Goal: Information Seeking & Learning: Understand process/instructions

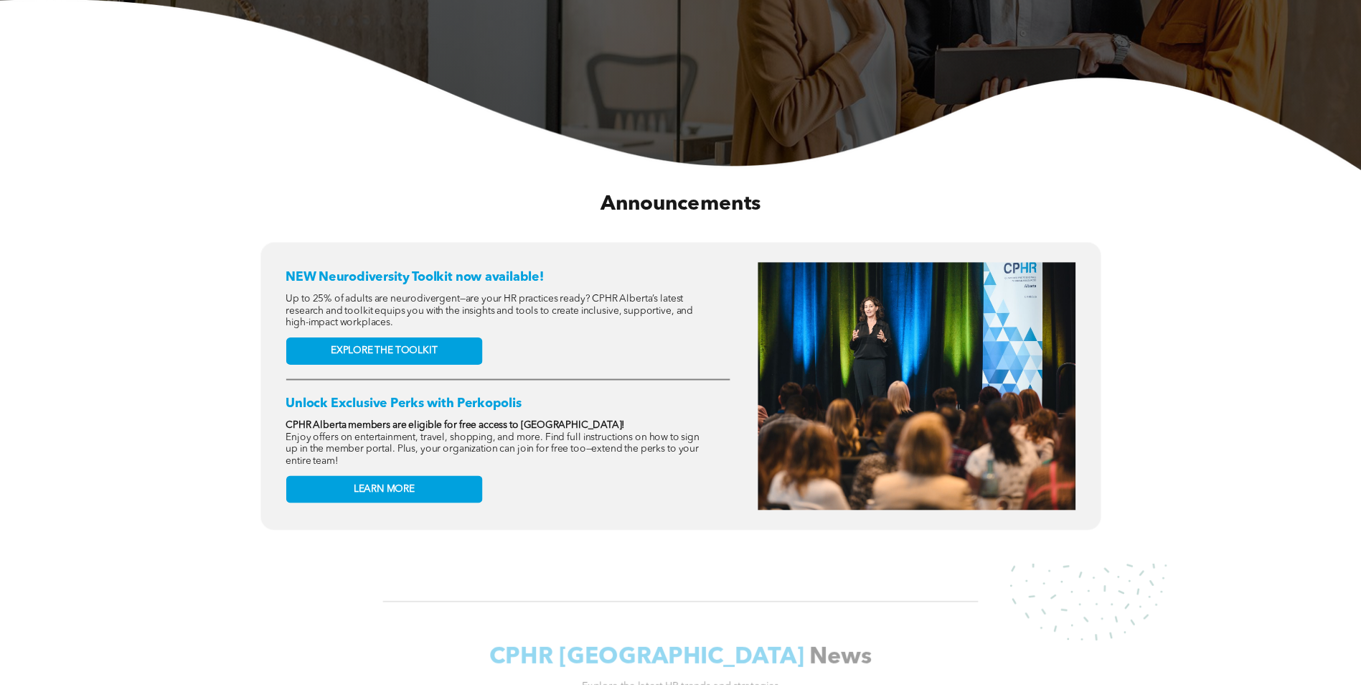
scroll to position [431, 0]
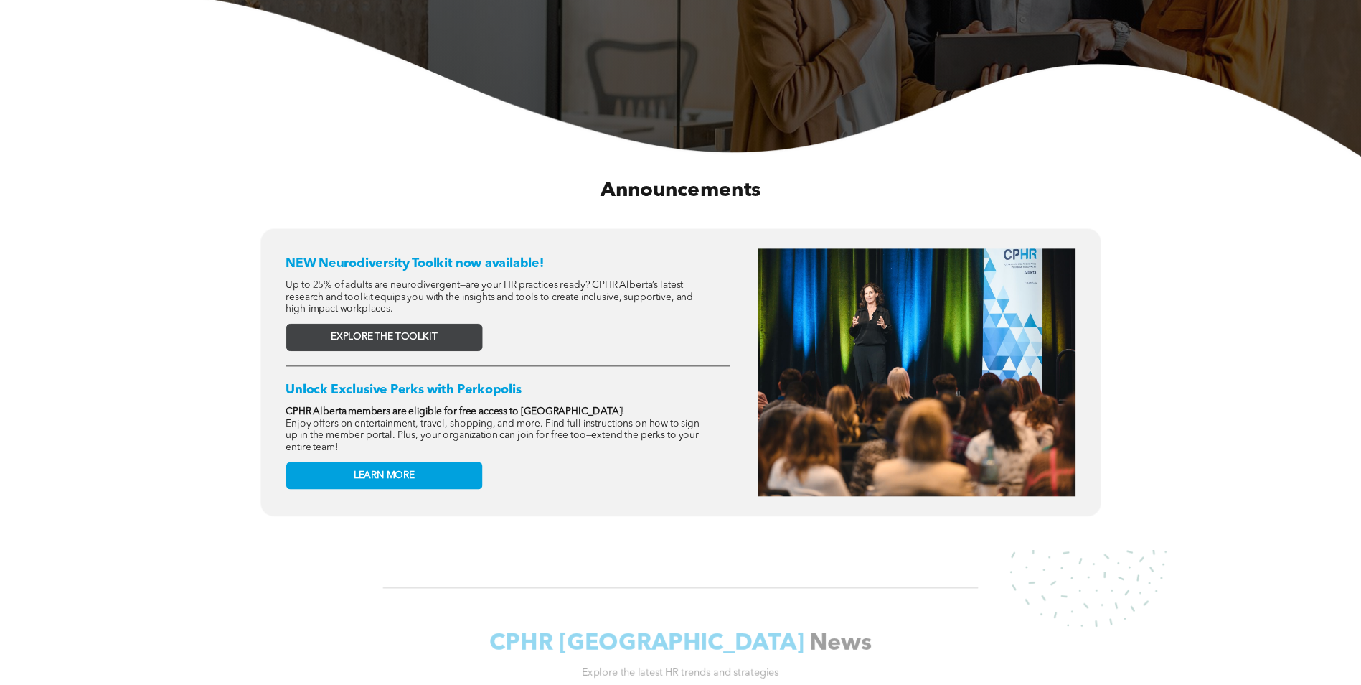
click at [357, 335] on span "EXPLORE THE TOOLKIT" at bounding box center [384, 337] width 107 height 12
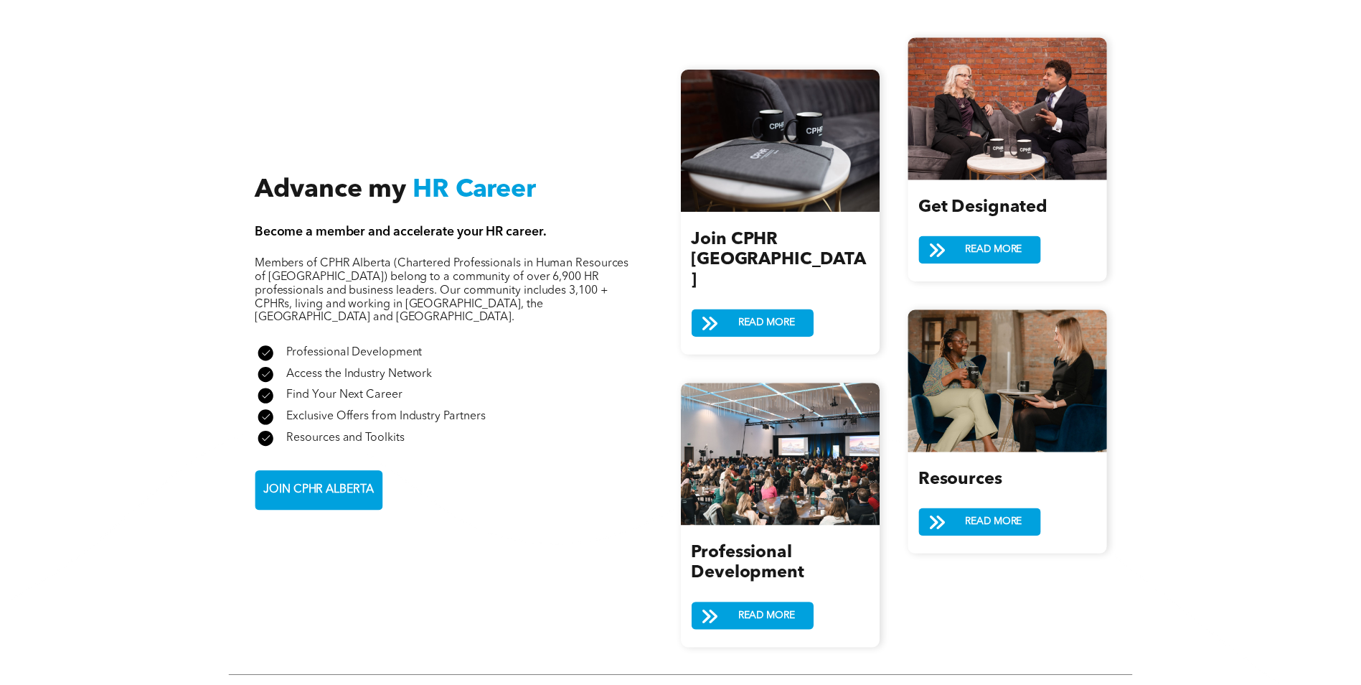
scroll to position [1579, 0]
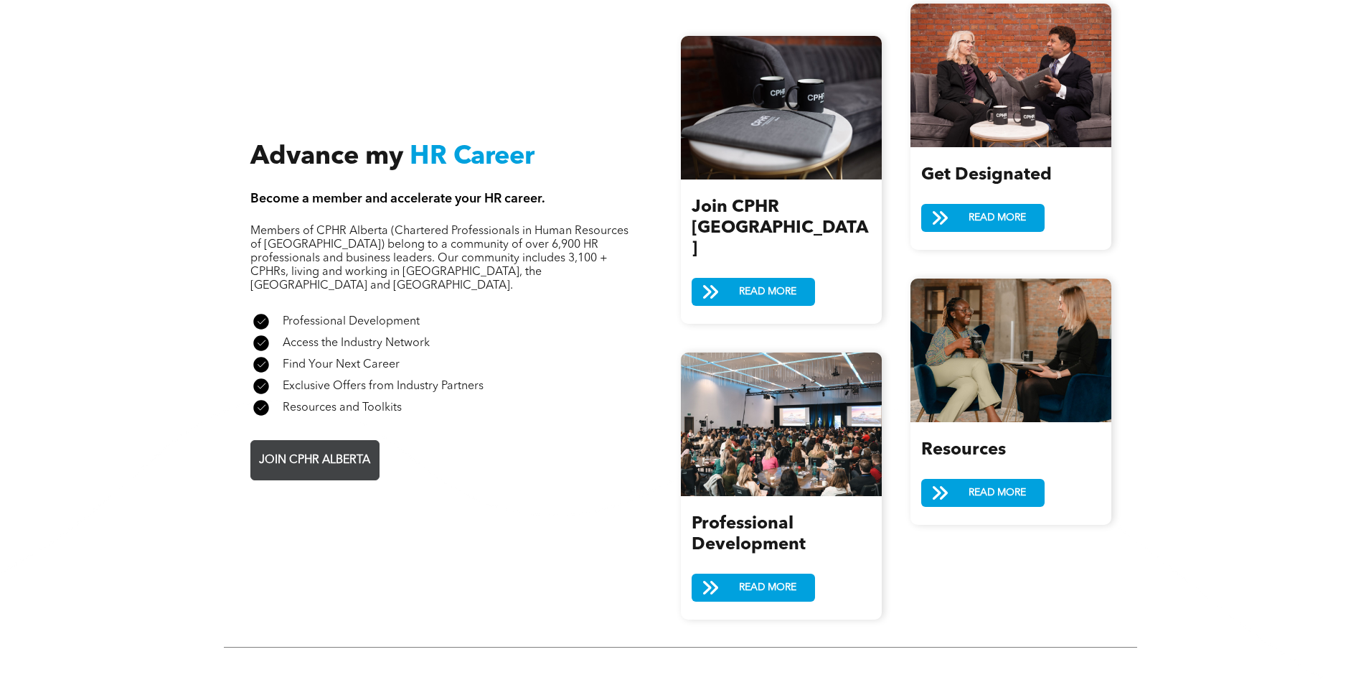
click at [324, 446] on span "JOIN CPHR ALBERTA" at bounding box center [314, 460] width 121 height 28
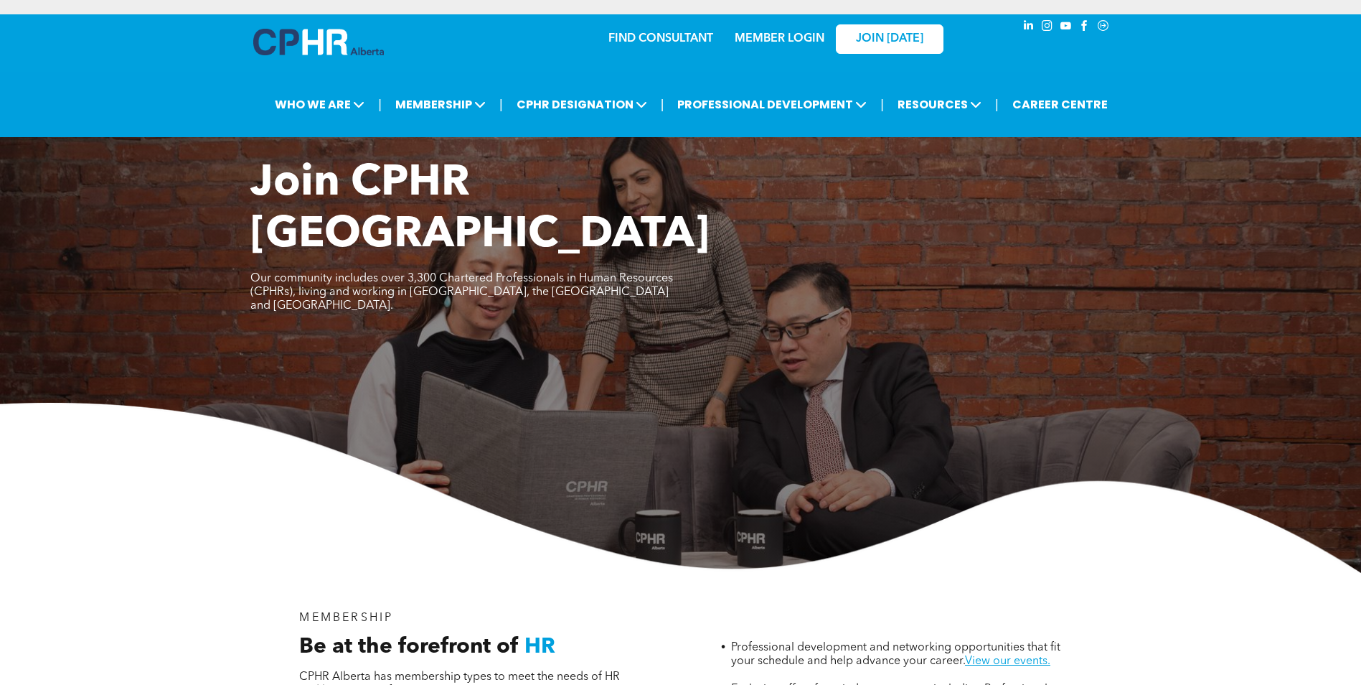
click at [761, 40] on link "MEMBER LOGIN" at bounding box center [780, 38] width 90 height 11
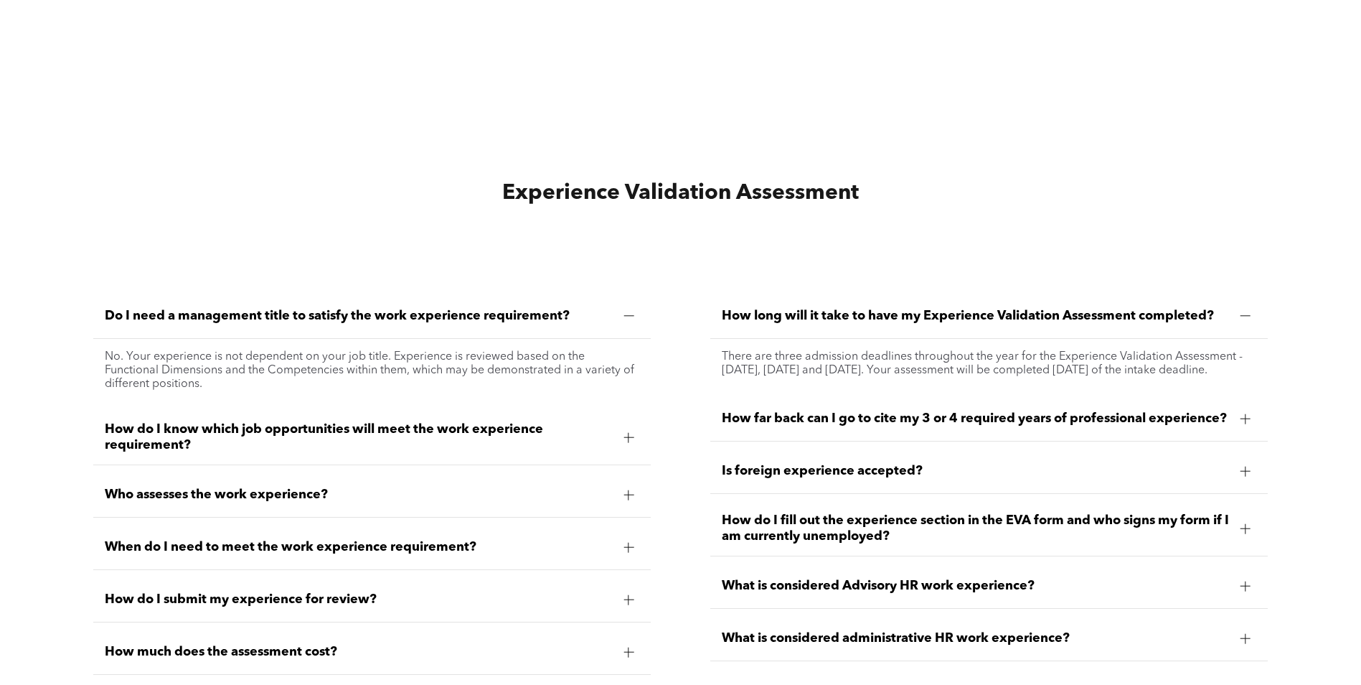
scroll to position [3804, 0]
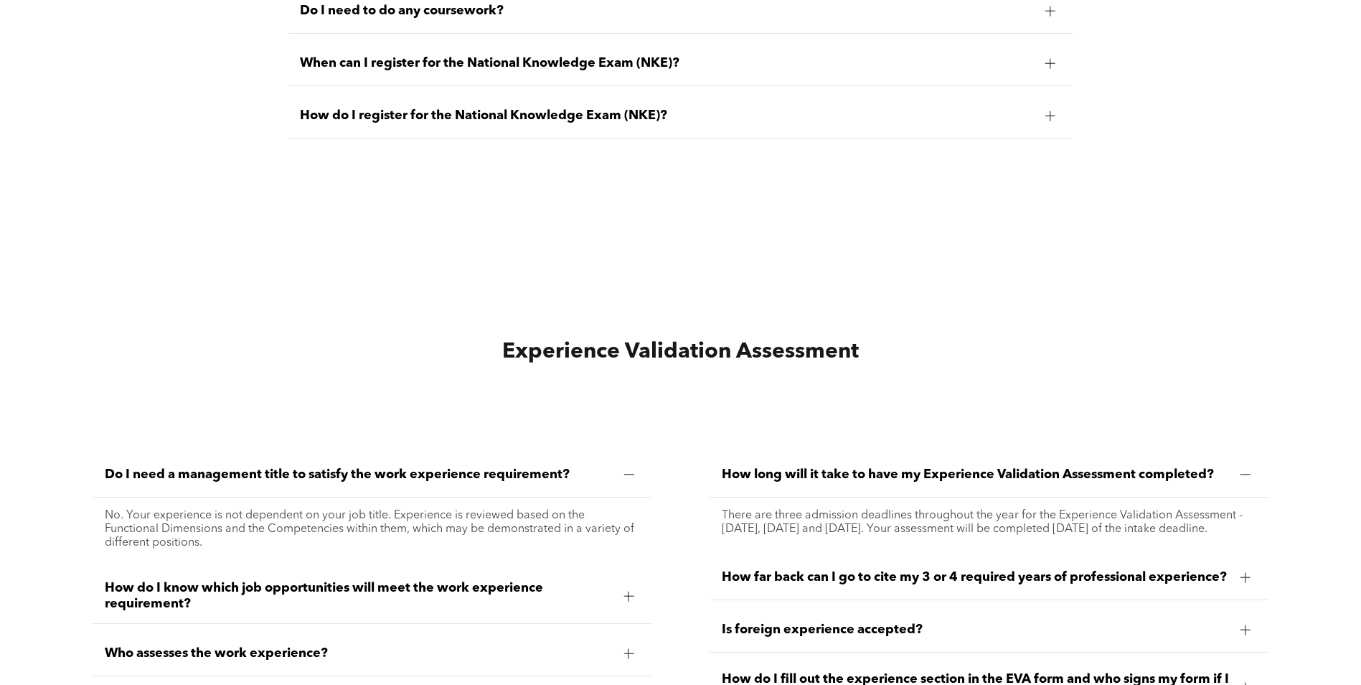
click at [506, 594] on span "How do I know which job opportunities will meet the work experience requirement?" at bounding box center [359, 596] width 508 height 32
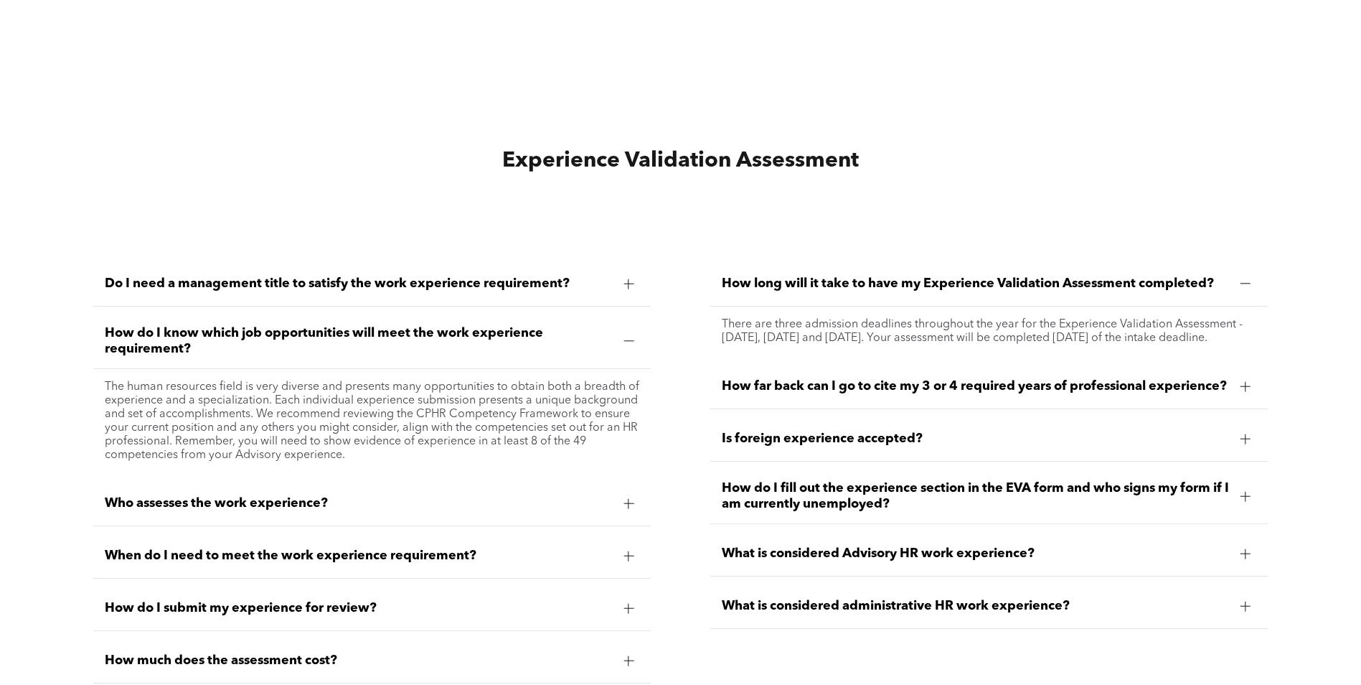
scroll to position [4019, 0]
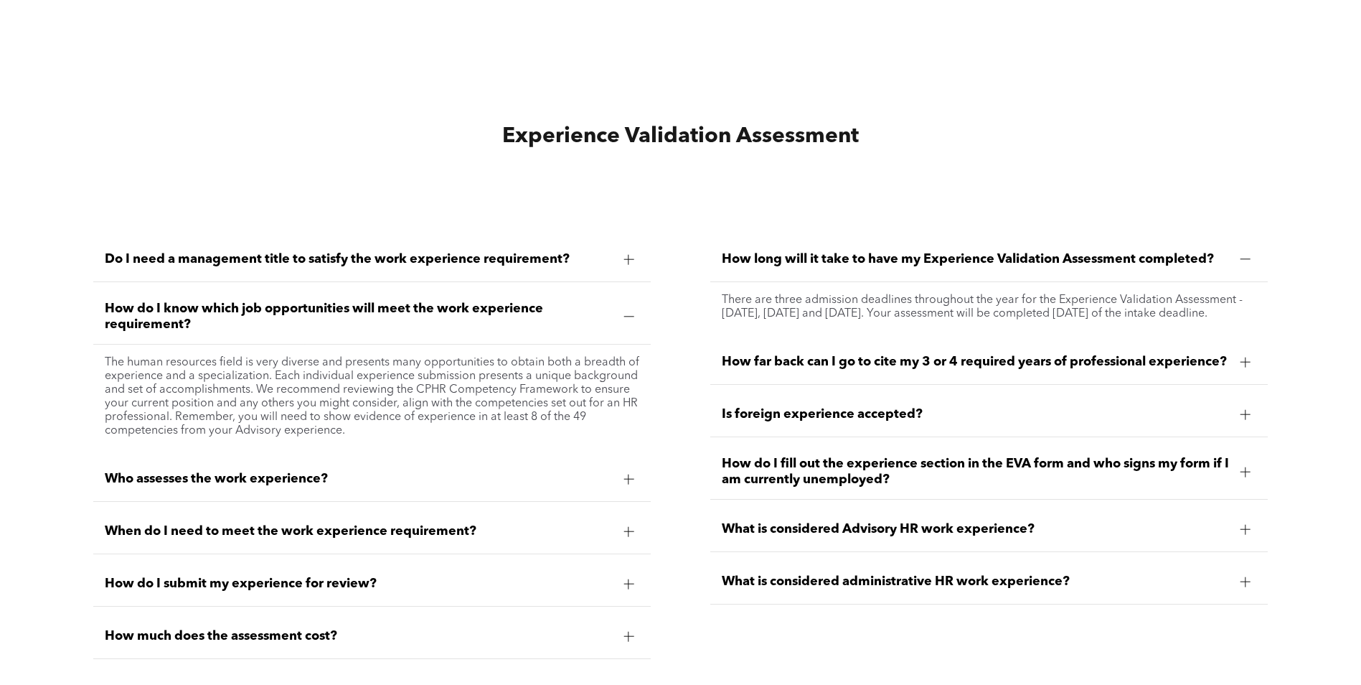
click at [339, 477] on div "Who assesses the work experience?" at bounding box center [372, 478] width 558 height 45
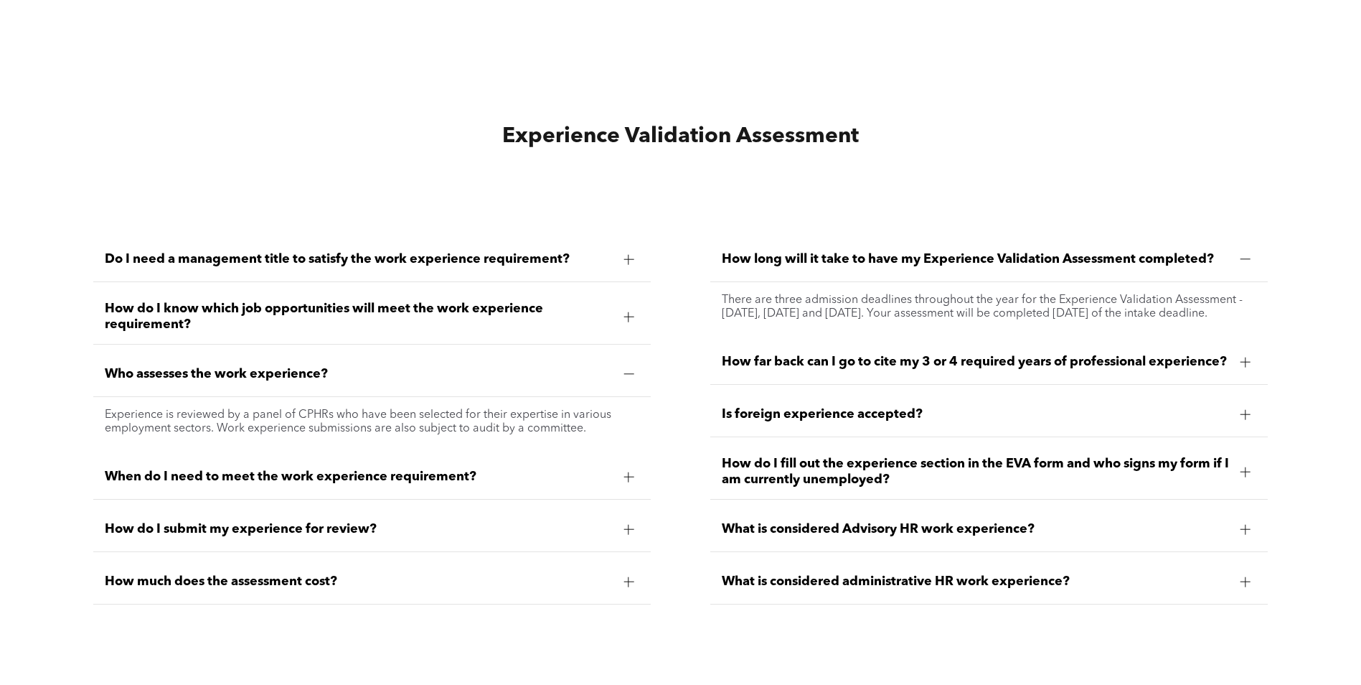
click at [863, 355] on div "How far back can I go to cite my 3 or 4 required years of professional experien…" at bounding box center [989, 361] width 558 height 45
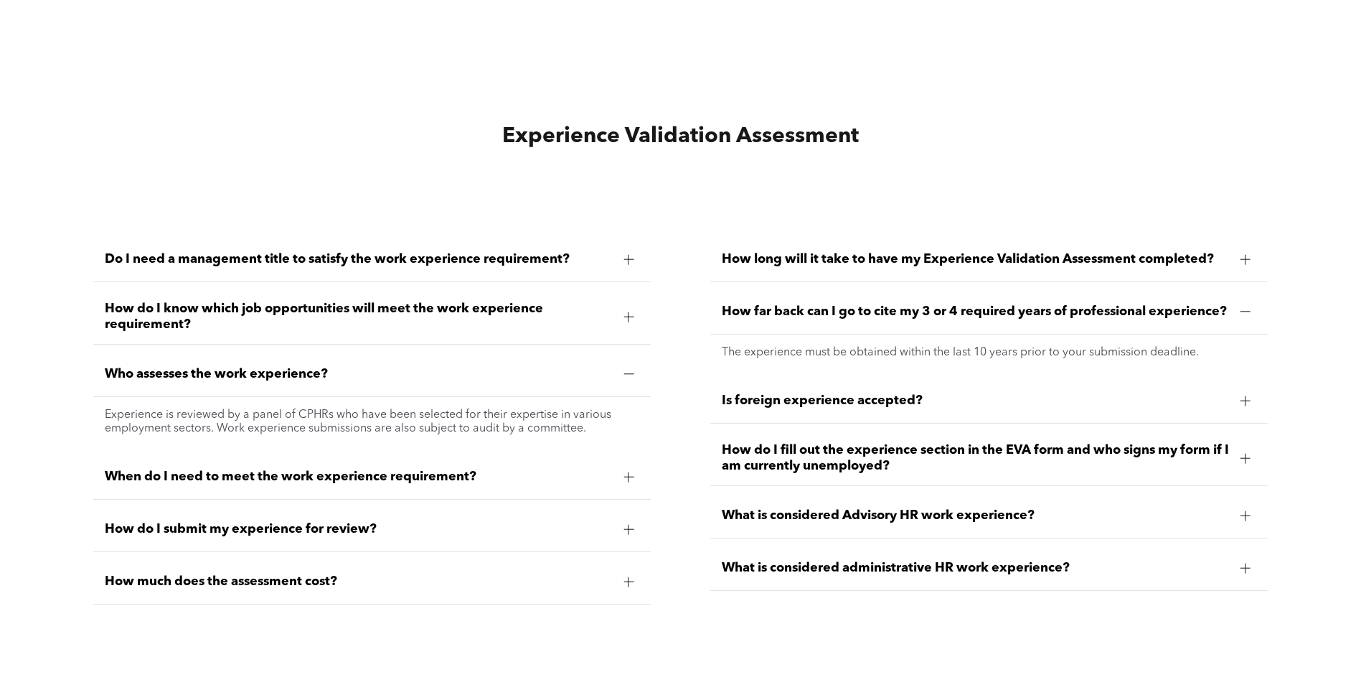
drag, startPoint x: 863, startPoint y: 355, endPoint x: 993, endPoint y: 352, distance: 130.6
click at [993, 352] on p "The experience must be obtained within the last 10 years prior to your submissi…" at bounding box center [989, 353] width 535 height 14
click at [382, 525] on span "How do I submit my experience for review?" at bounding box center [359, 529] width 508 height 16
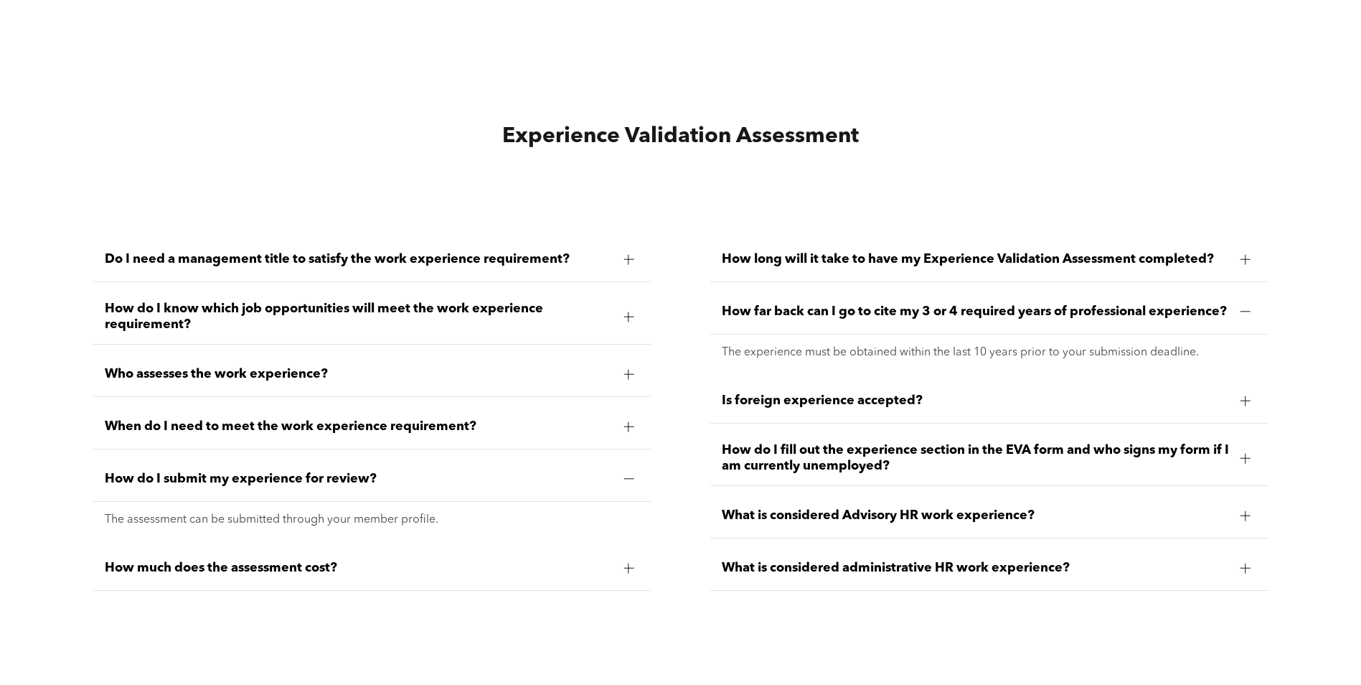
click at [403, 564] on span "How much does the assessment cost?" at bounding box center [359, 568] width 508 height 16
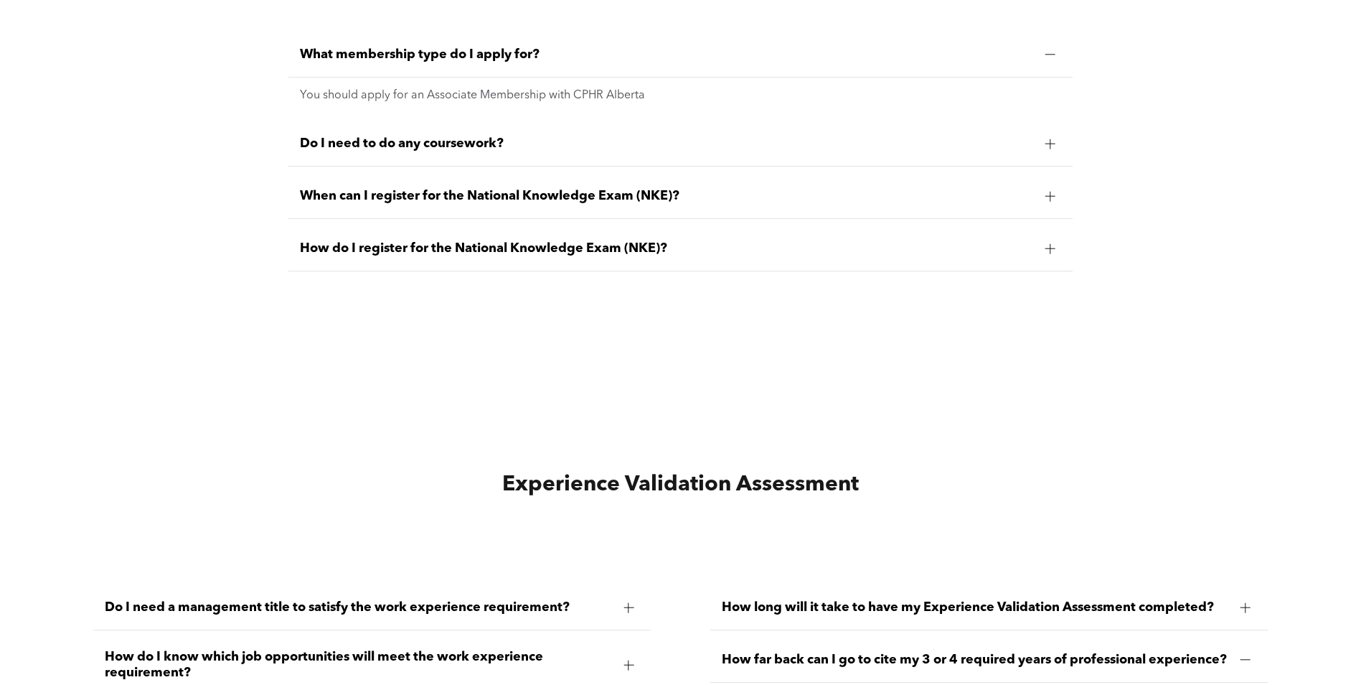
scroll to position [3517, 0]
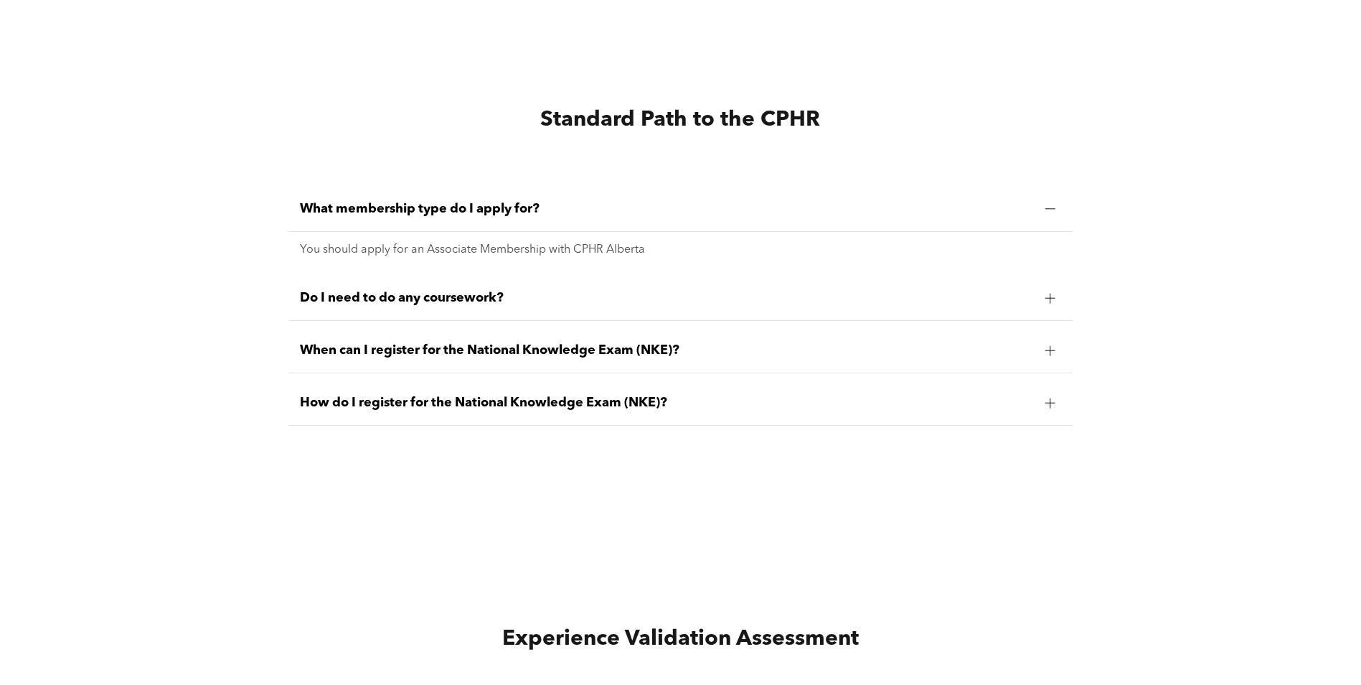
click at [442, 295] on span "Do I need to do any coursework?" at bounding box center [666, 298] width 733 height 16
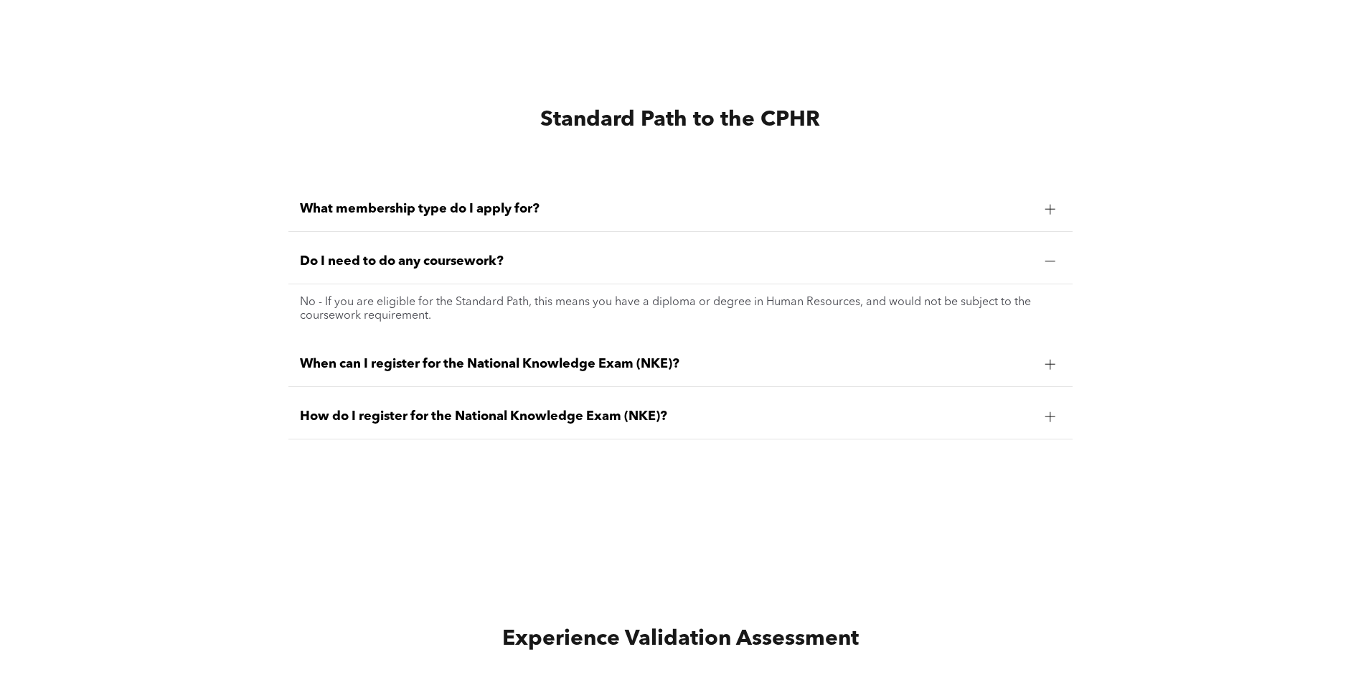
click at [578, 344] on div "When can I register for the National Knowledge Exam (NKE)?" at bounding box center [681, 364] width 784 height 45
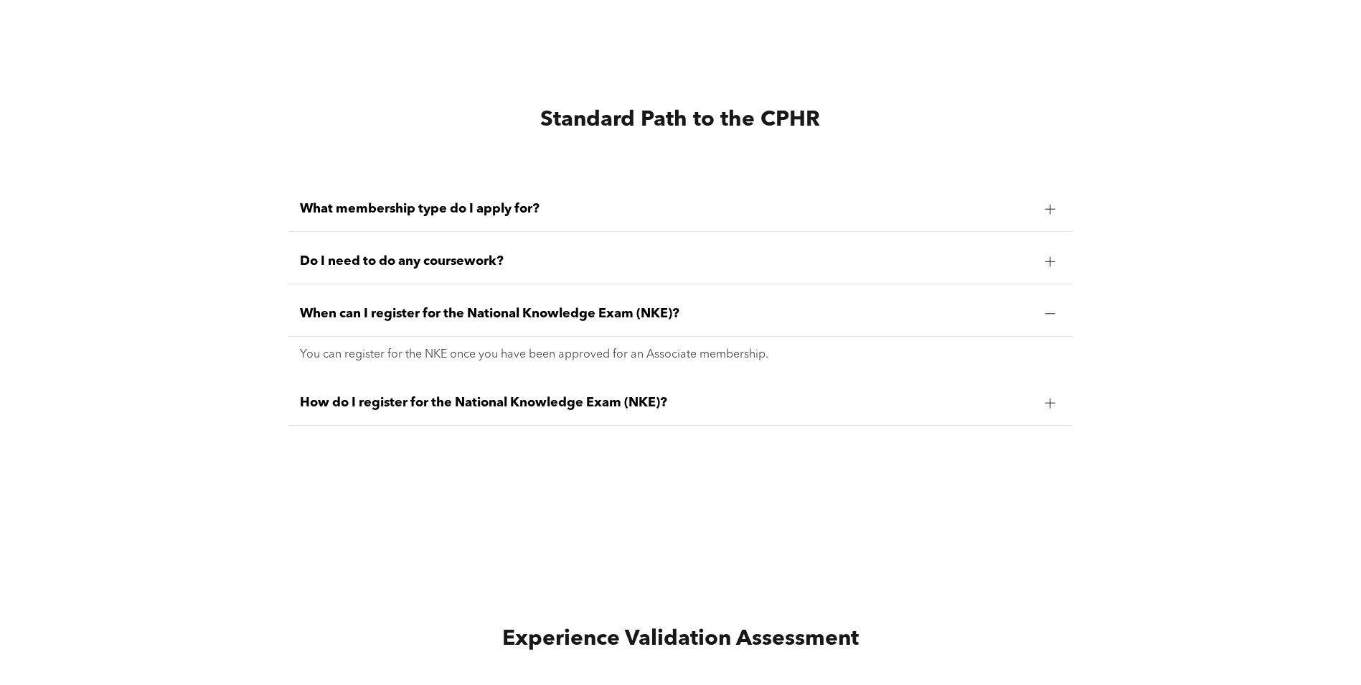
click at [512, 395] on span "How do I register for the National Knowledge Exam (NKE)?" at bounding box center [666, 403] width 733 height 16
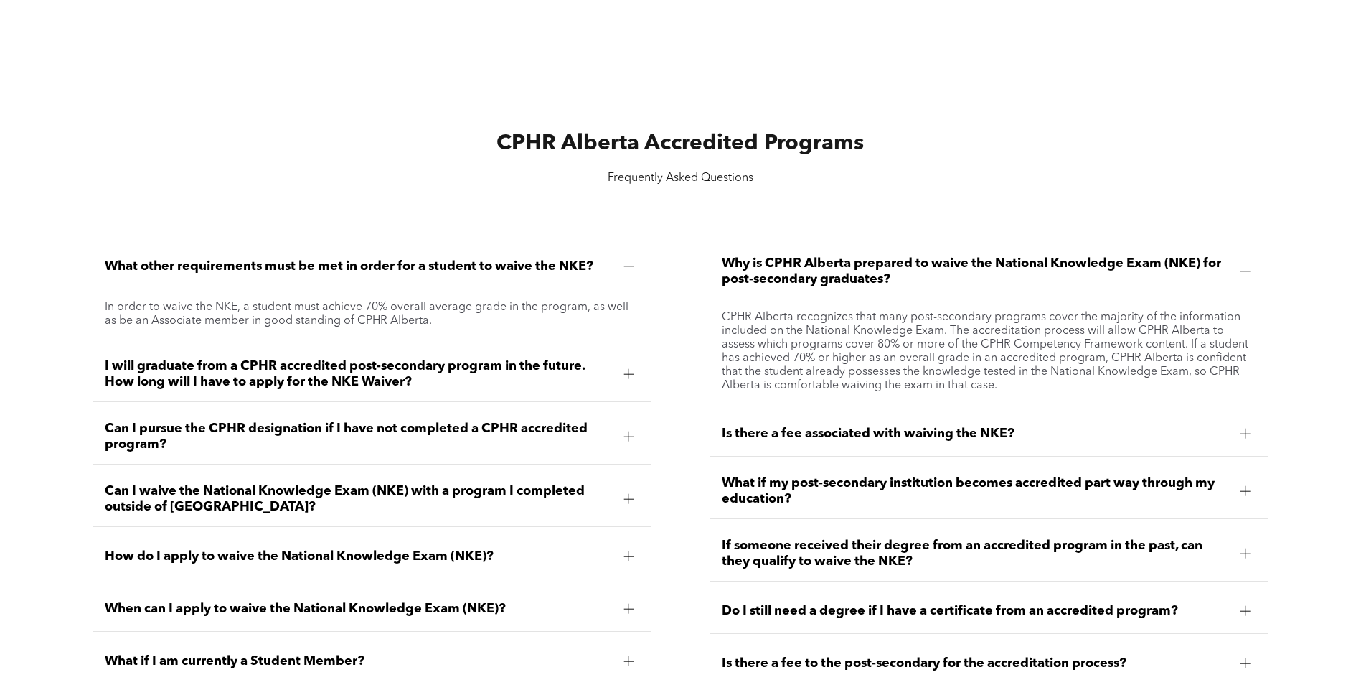
scroll to position [1866, 0]
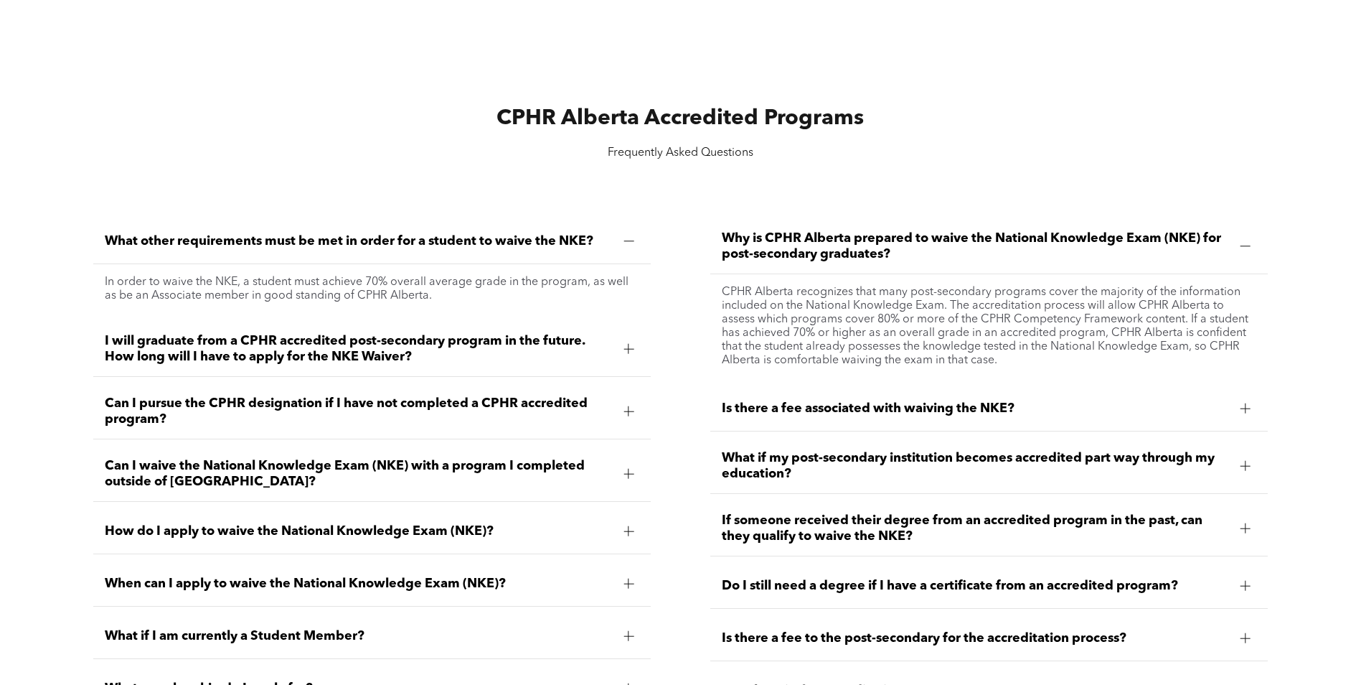
click at [851, 394] on div "Is there a fee associated with waiving the NKE?" at bounding box center [989, 408] width 558 height 45
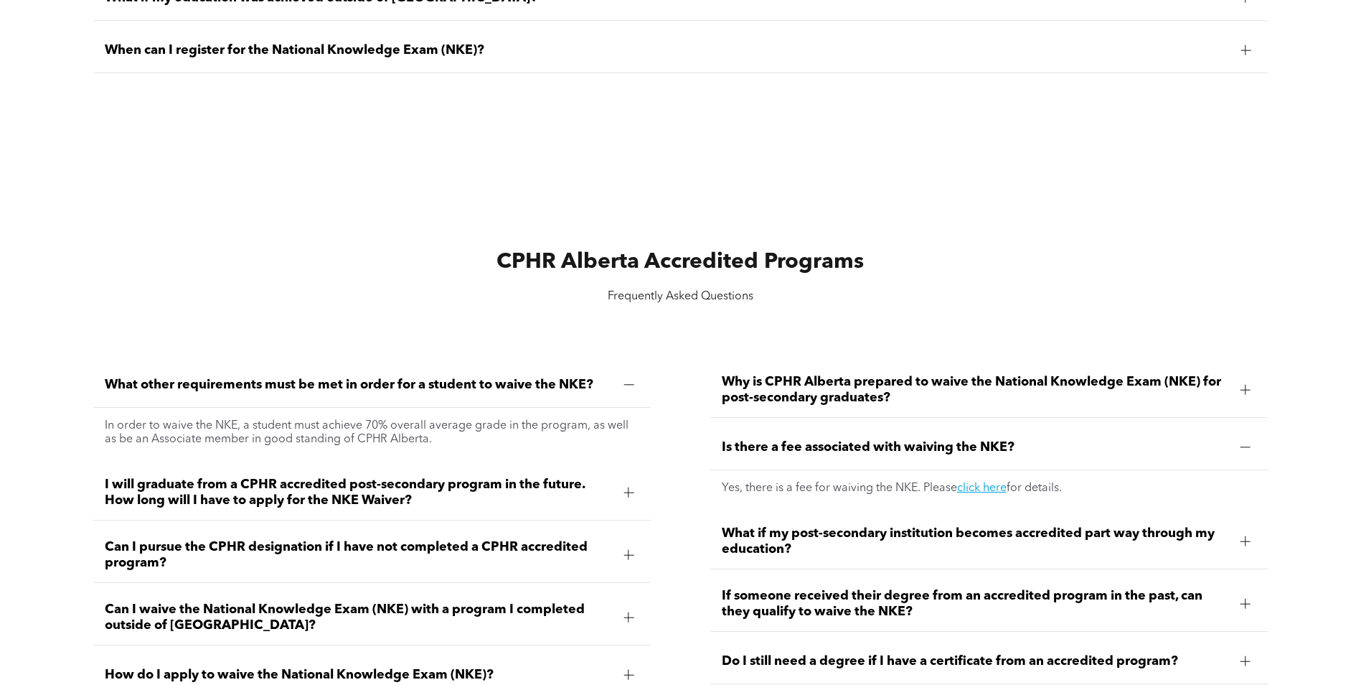
scroll to position [2153, 0]
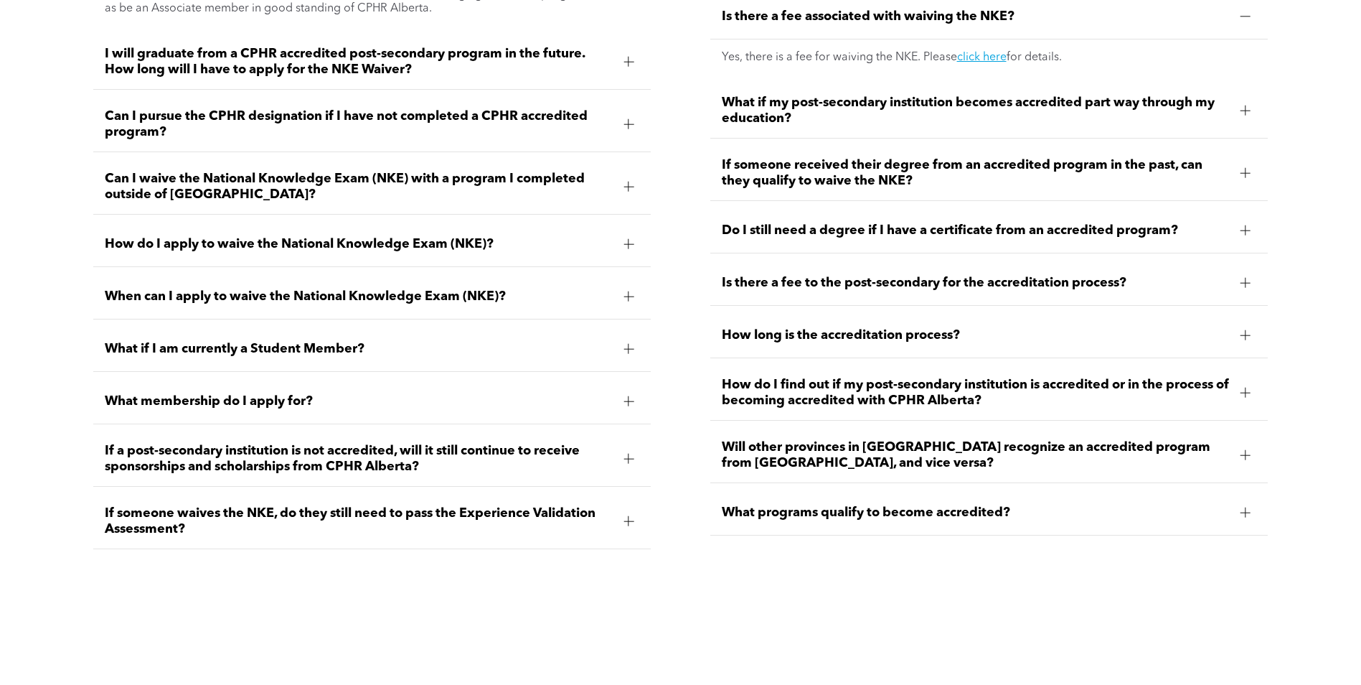
drag, startPoint x: 652, startPoint y: 497, endPoint x: 629, endPoint y: 515, distance: 29.1
click at [647, 504] on div "What other requirements must be met in order for a student to waive the NKE? In…" at bounding box center [372, 240] width 581 height 640
click at [626, 518] on div at bounding box center [629, 521] width 10 height 10
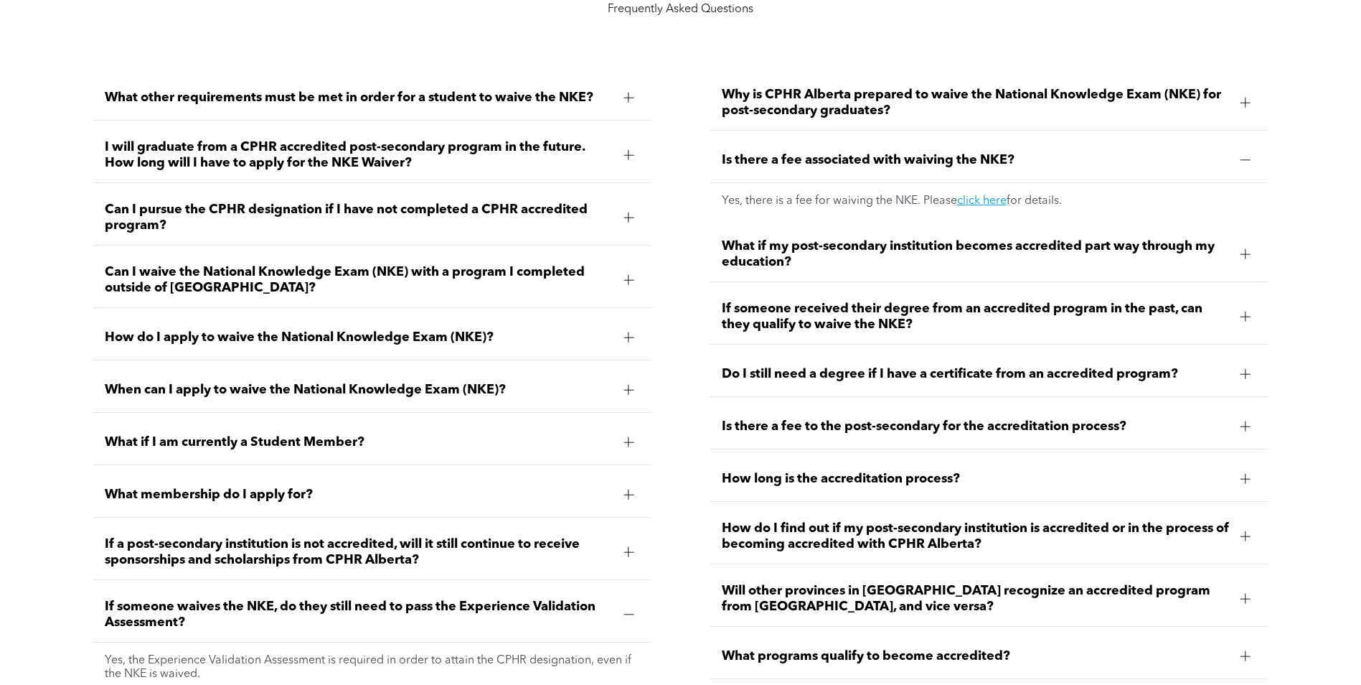
scroll to position [1938, 0]
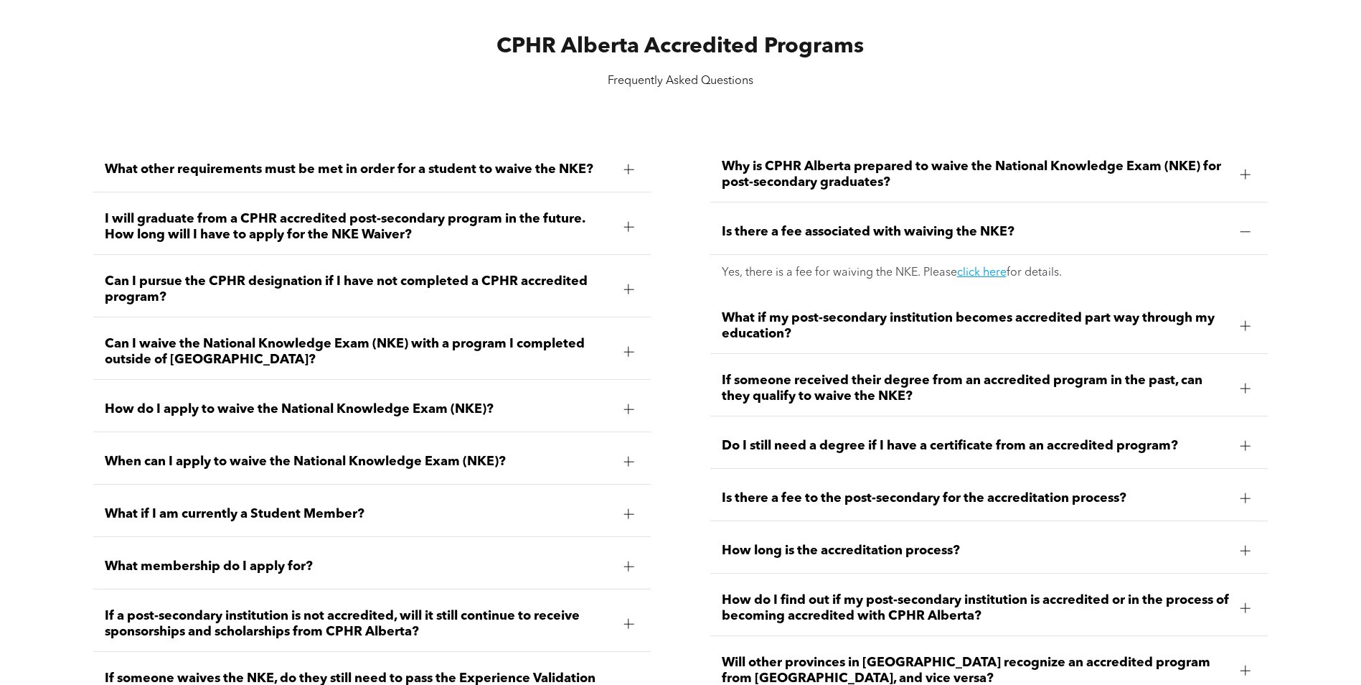
click at [372, 583] on div "What membership do I apply for?" at bounding box center [372, 566] width 558 height 45
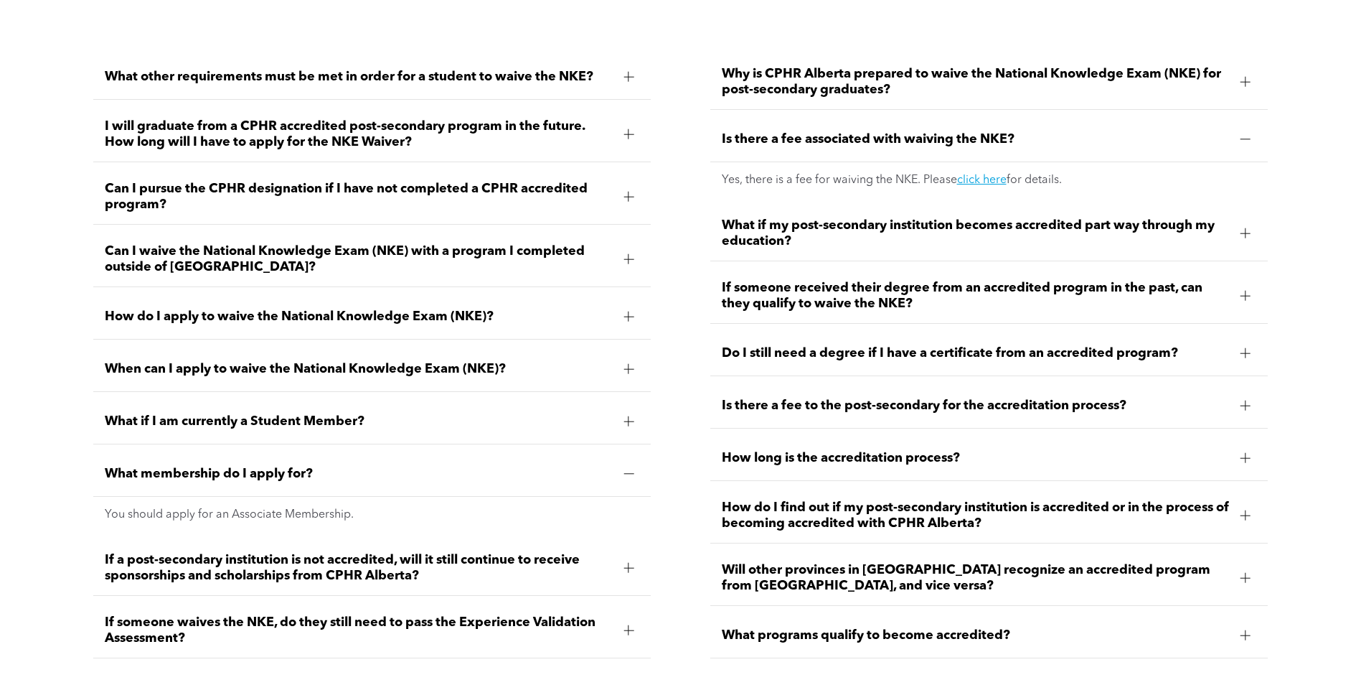
scroll to position [2009, 0]
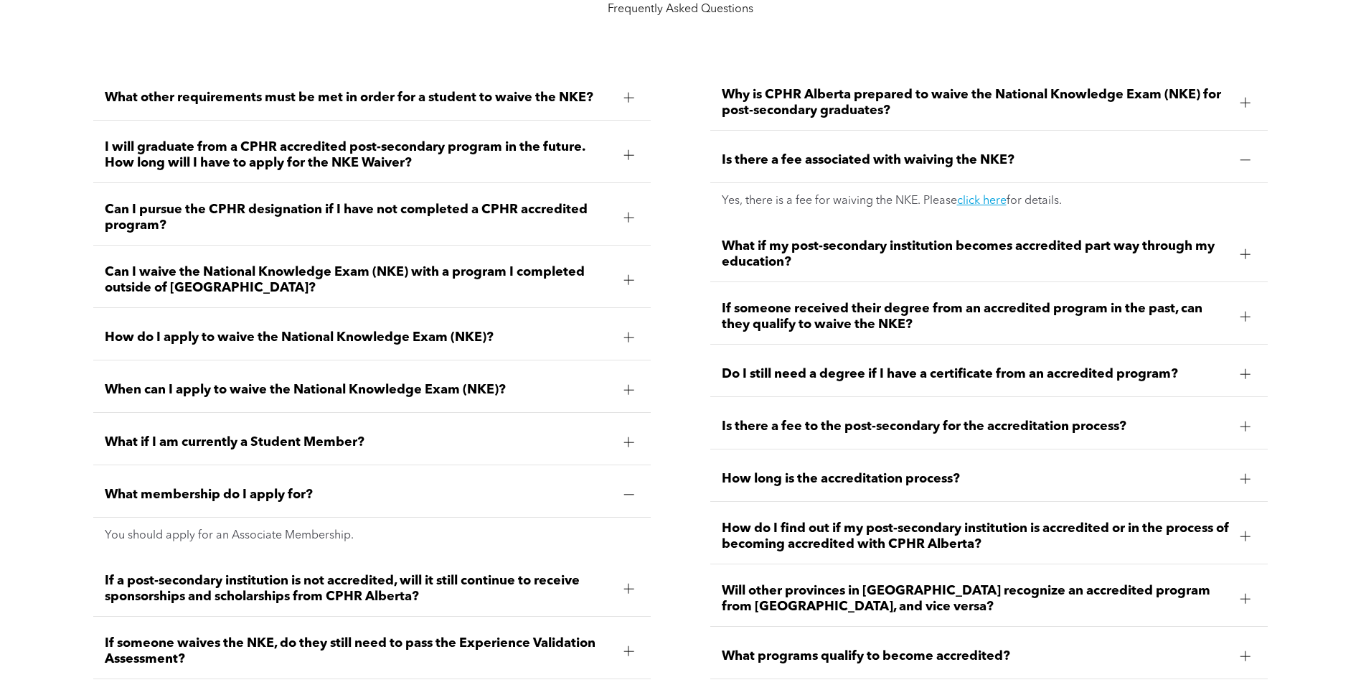
click at [390, 105] on div "What other requirements must be met in order for a student to waive the NKE?" at bounding box center [372, 97] width 558 height 45
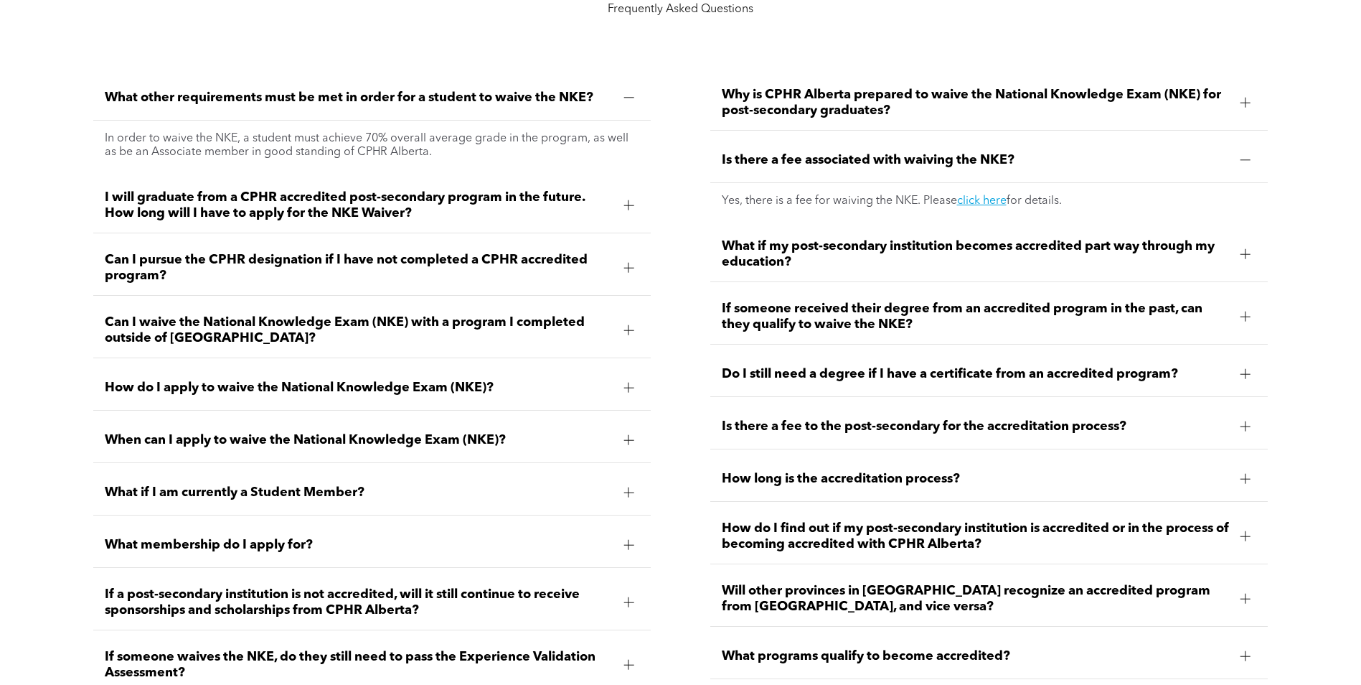
click at [350, 272] on span "Can I pursue the CPHR designation if I have not completed a CPHR accredited pro…" at bounding box center [359, 268] width 508 height 32
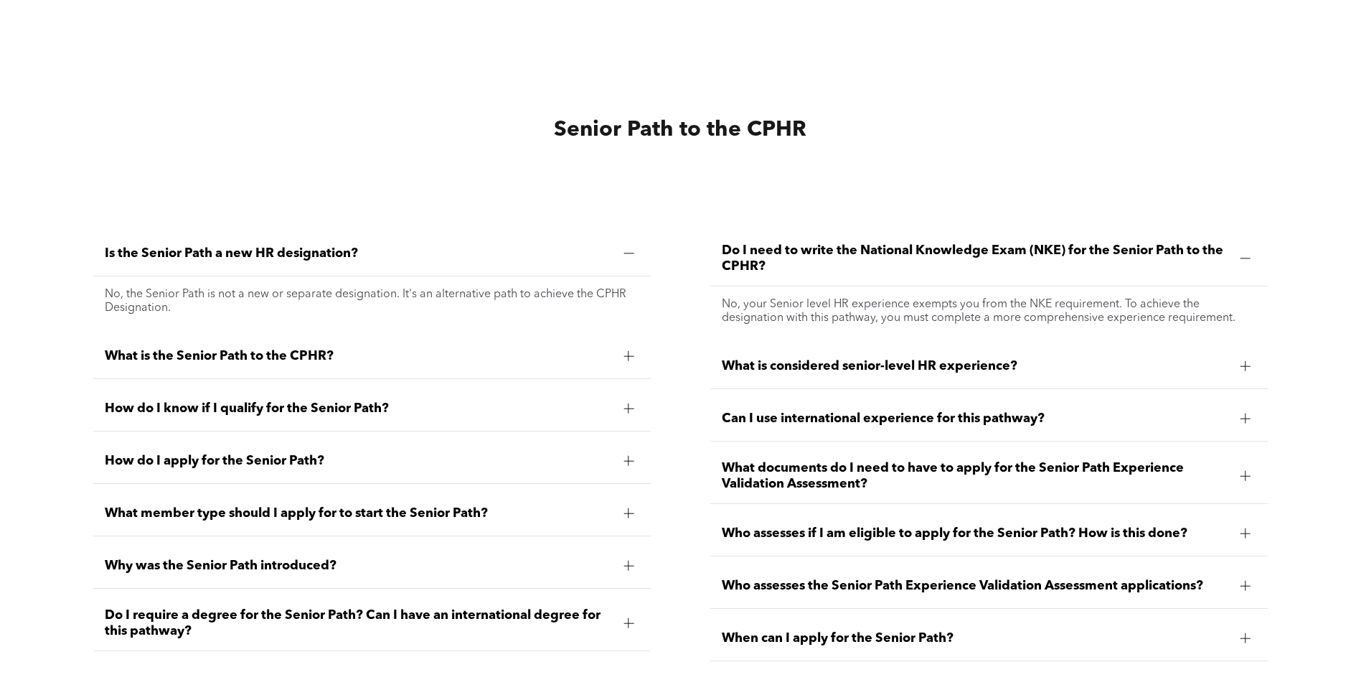
scroll to position [2799, 0]
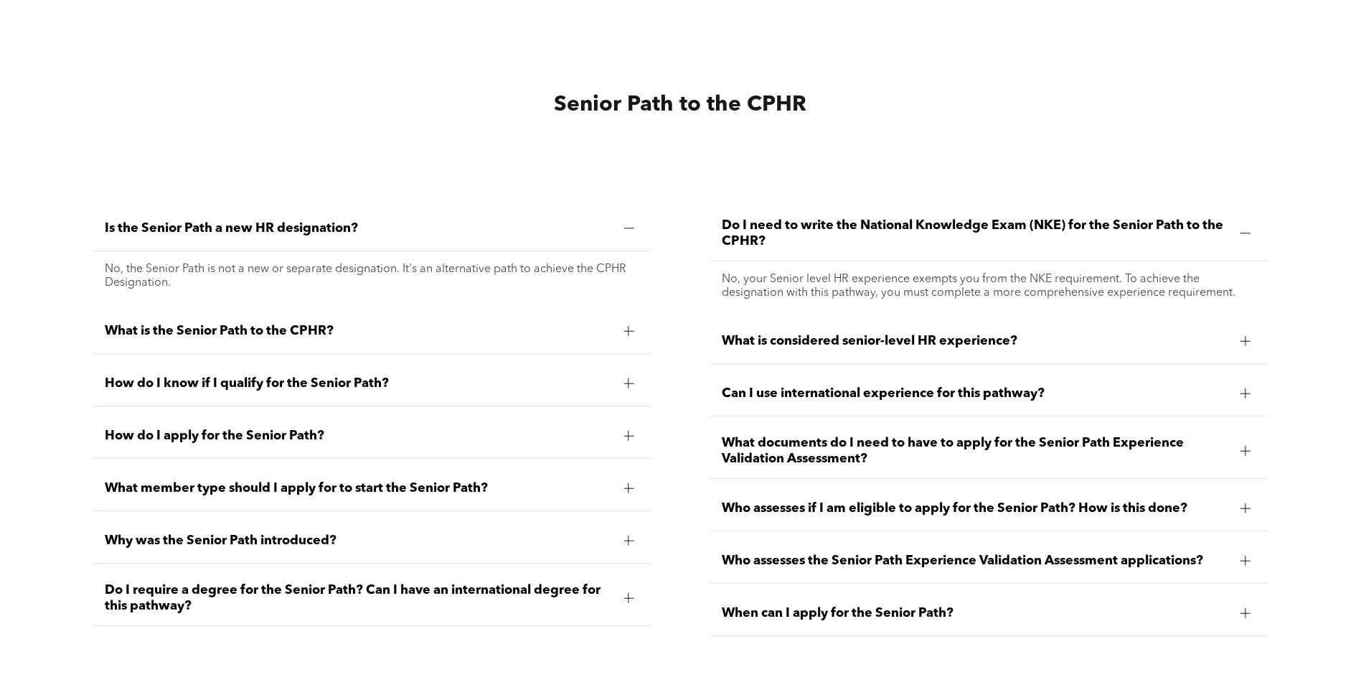
click at [375, 323] on span "What is the Senior Path to the CPHR?" at bounding box center [359, 331] width 508 height 16
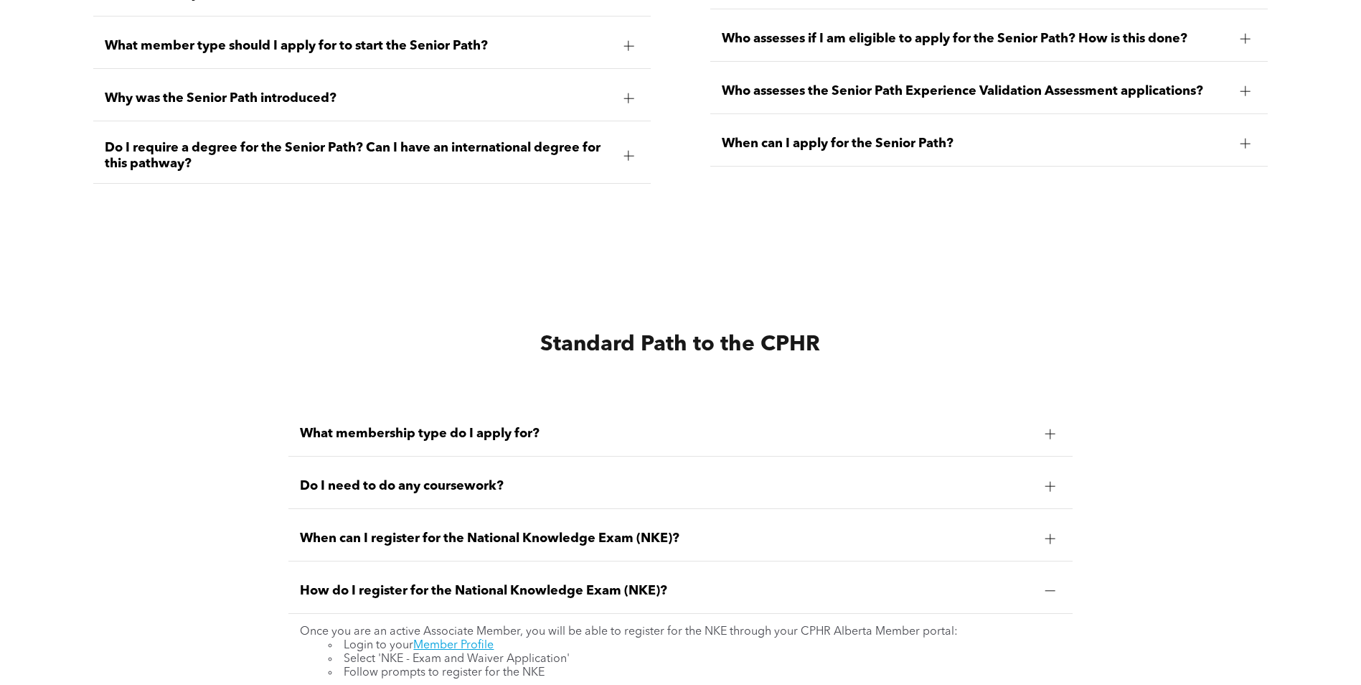
scroll to position [3373, 0]
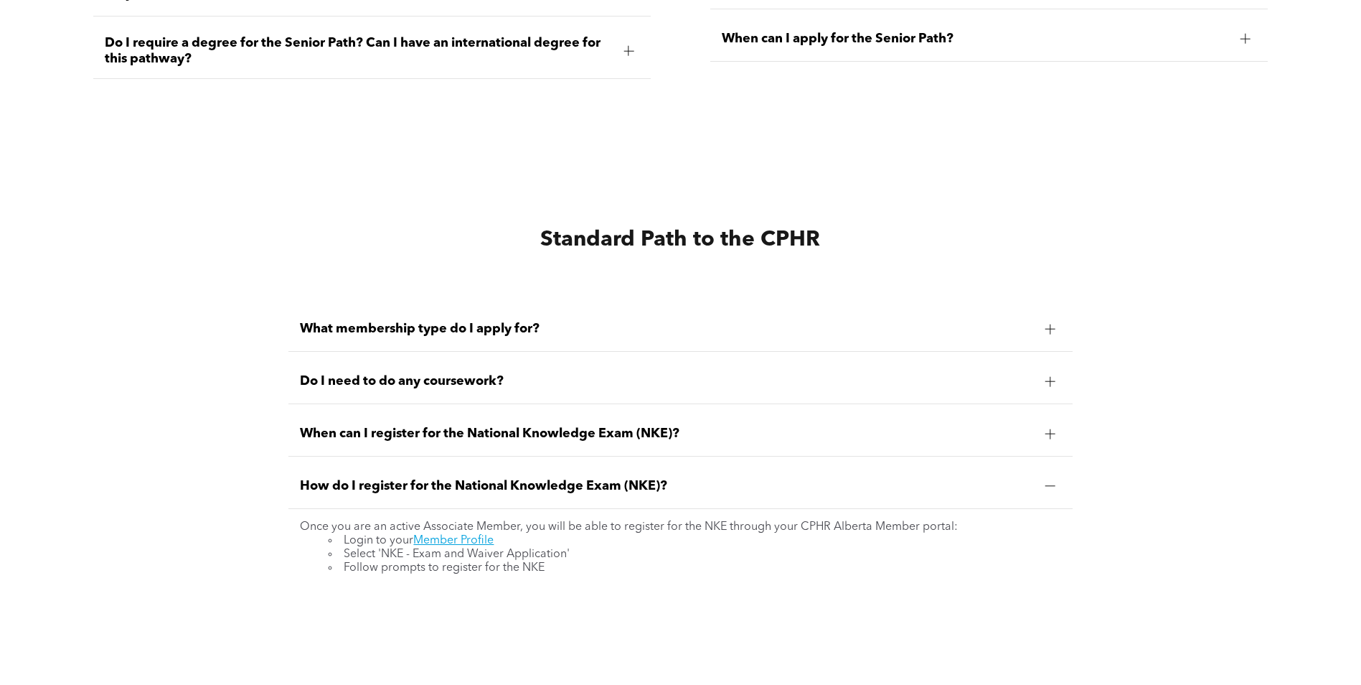
click at [356, 330] on div "What membership type do I apply for?" at bounding box center [681, 328] width 784 height 45
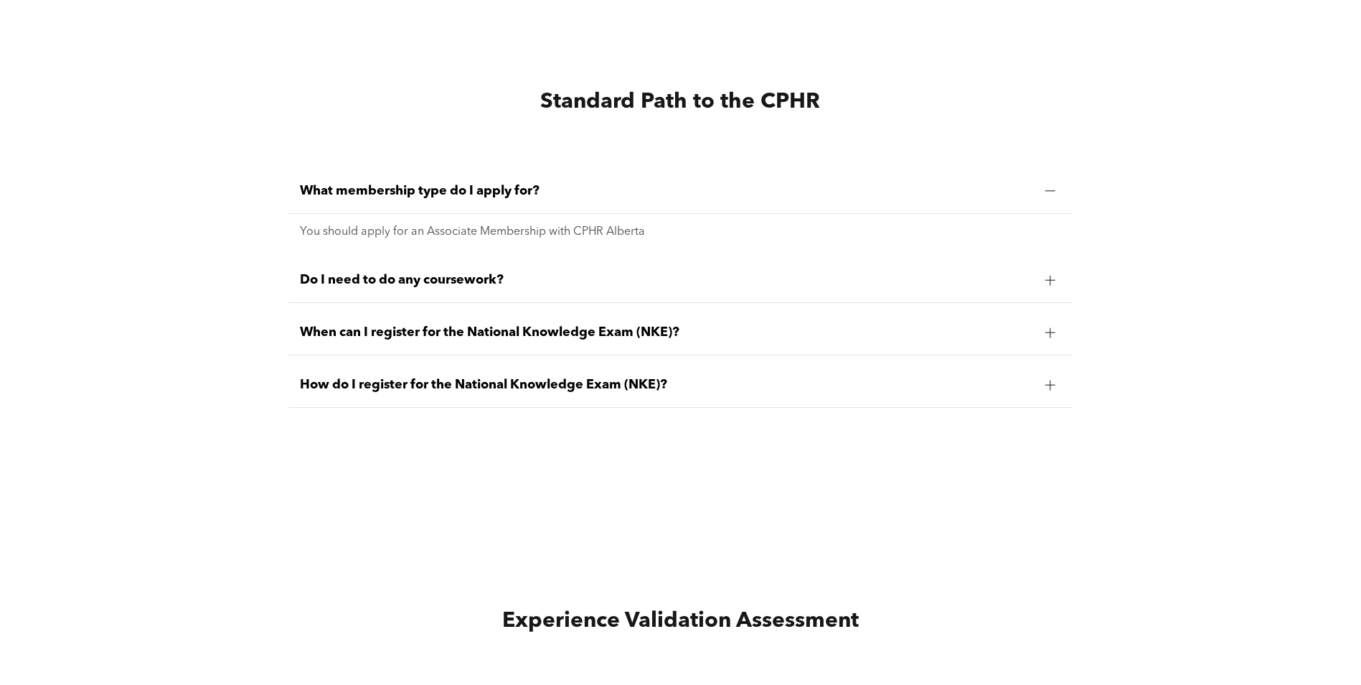
scroll to position [3517, 0]
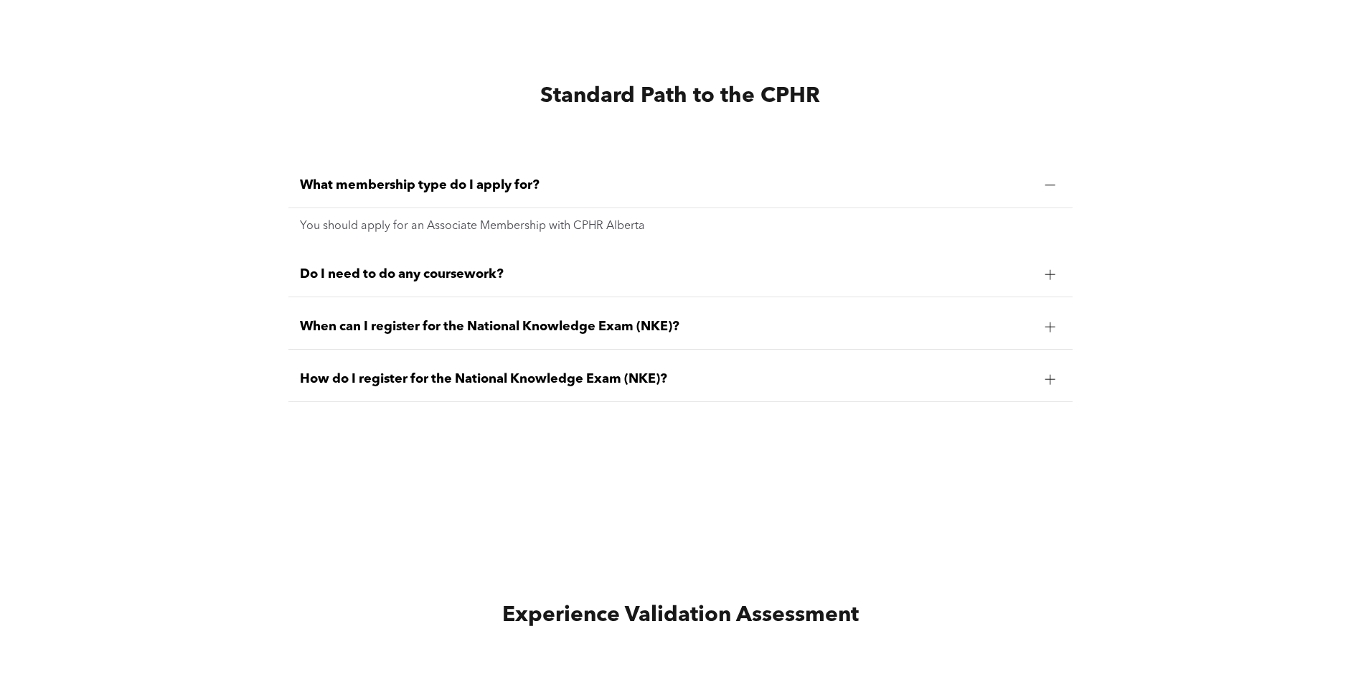
click at [359, 277] on div "Do I need to do any coursework?" at bounding box center [681, 274] width 784 height 45
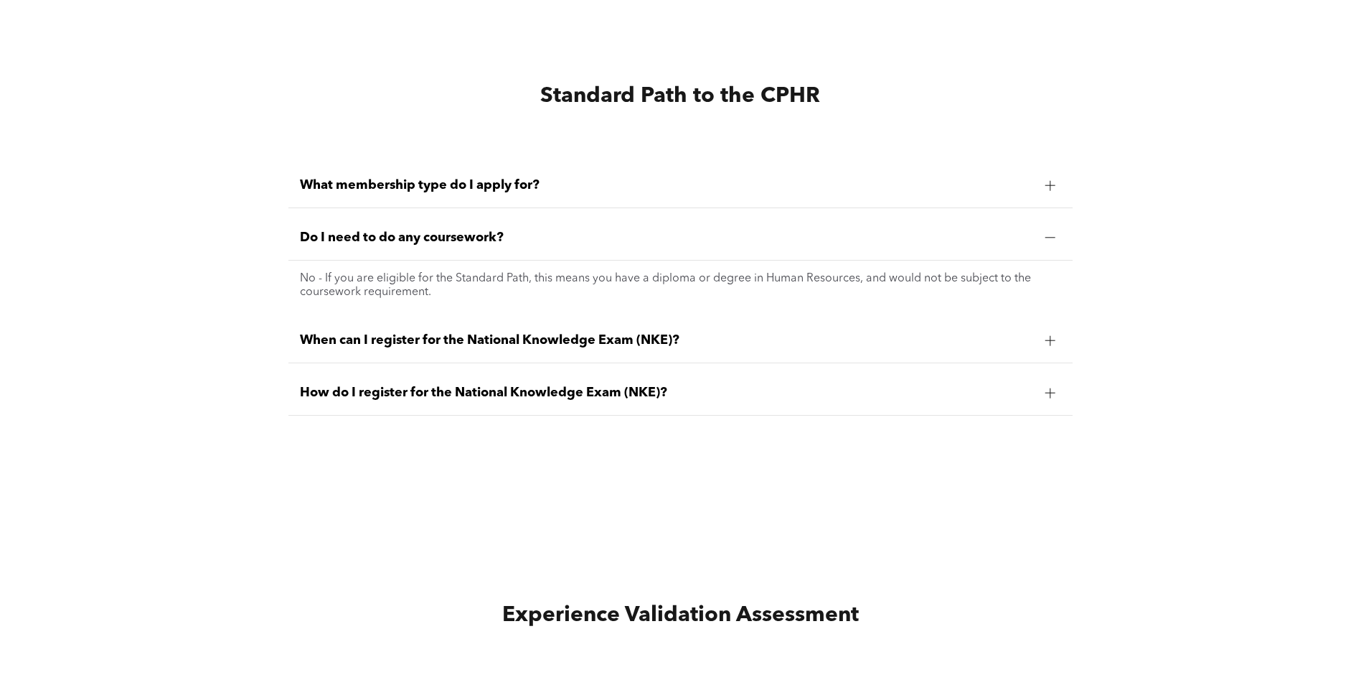
click at [538, 324] on div "When can I register for the National Knowledge Exam (NKE)?" at bounding box center [681, 340] width 784 height 45
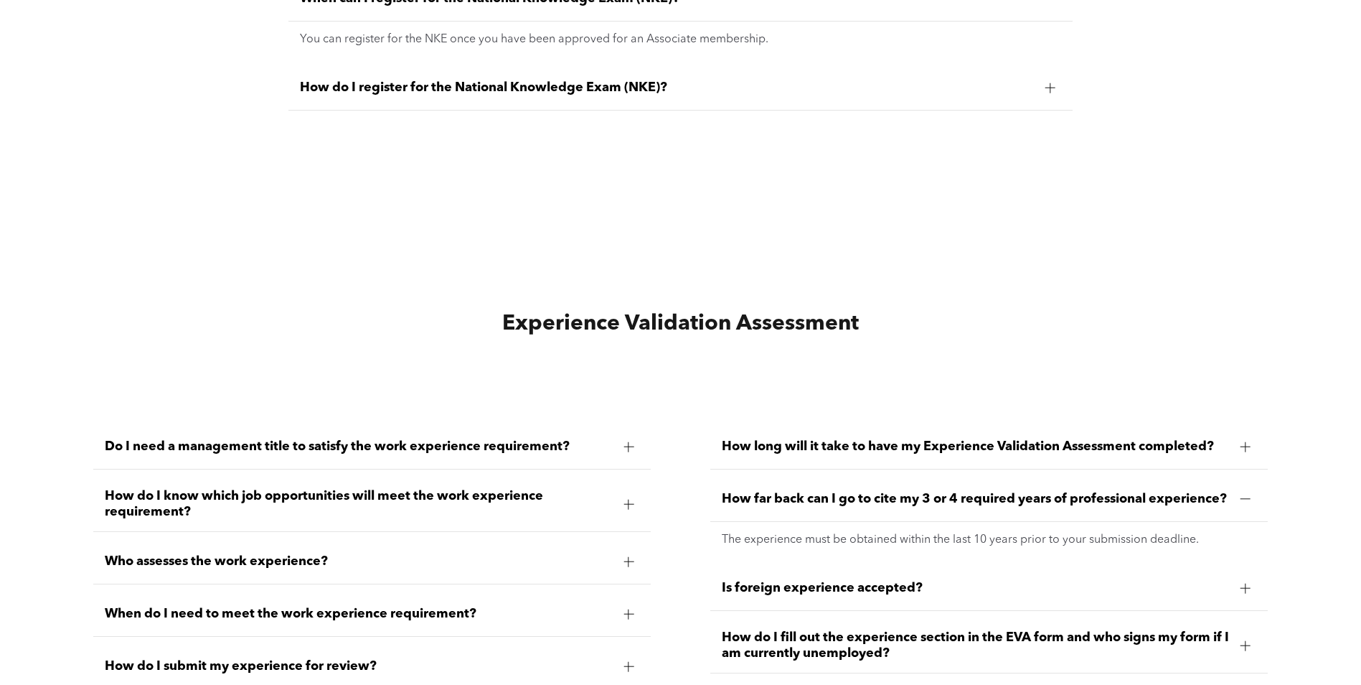
scroll to position [3875, 0]
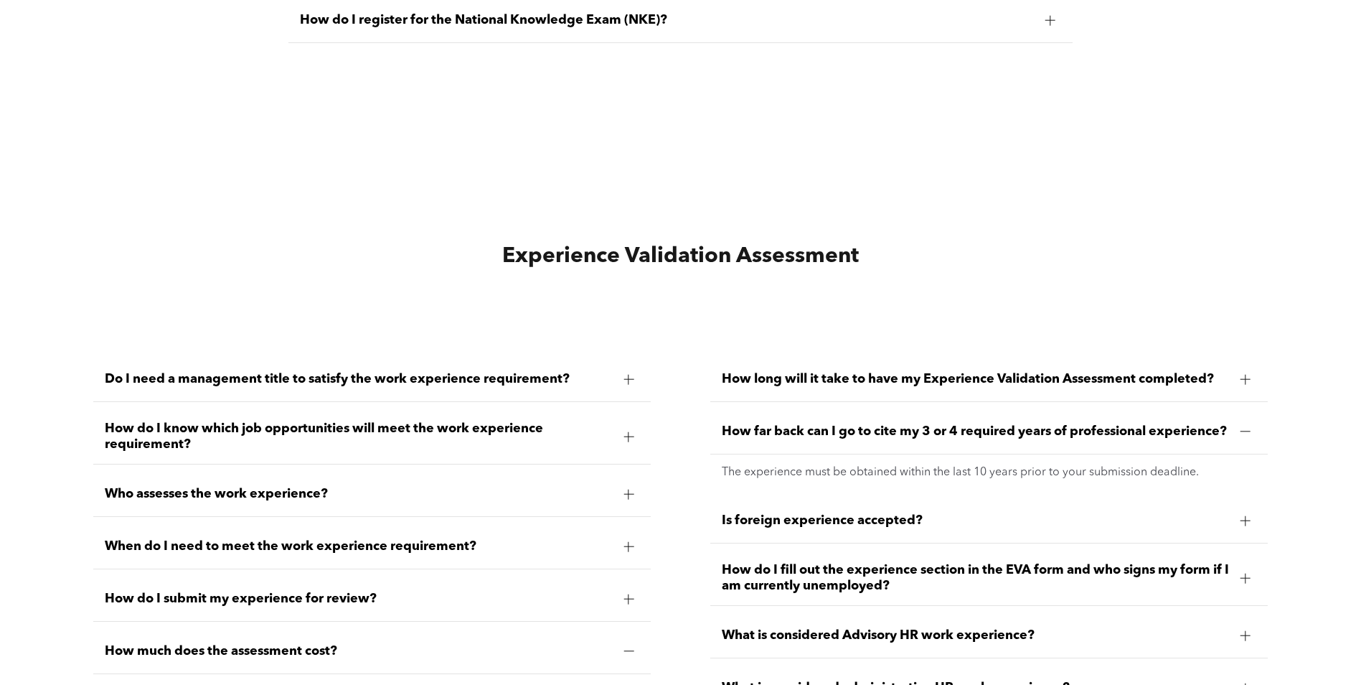
click at [173, 376] on span "Do I need a management title to satisfy the work experience requirement?" at bounding box center [359, 379] width 508 height 16
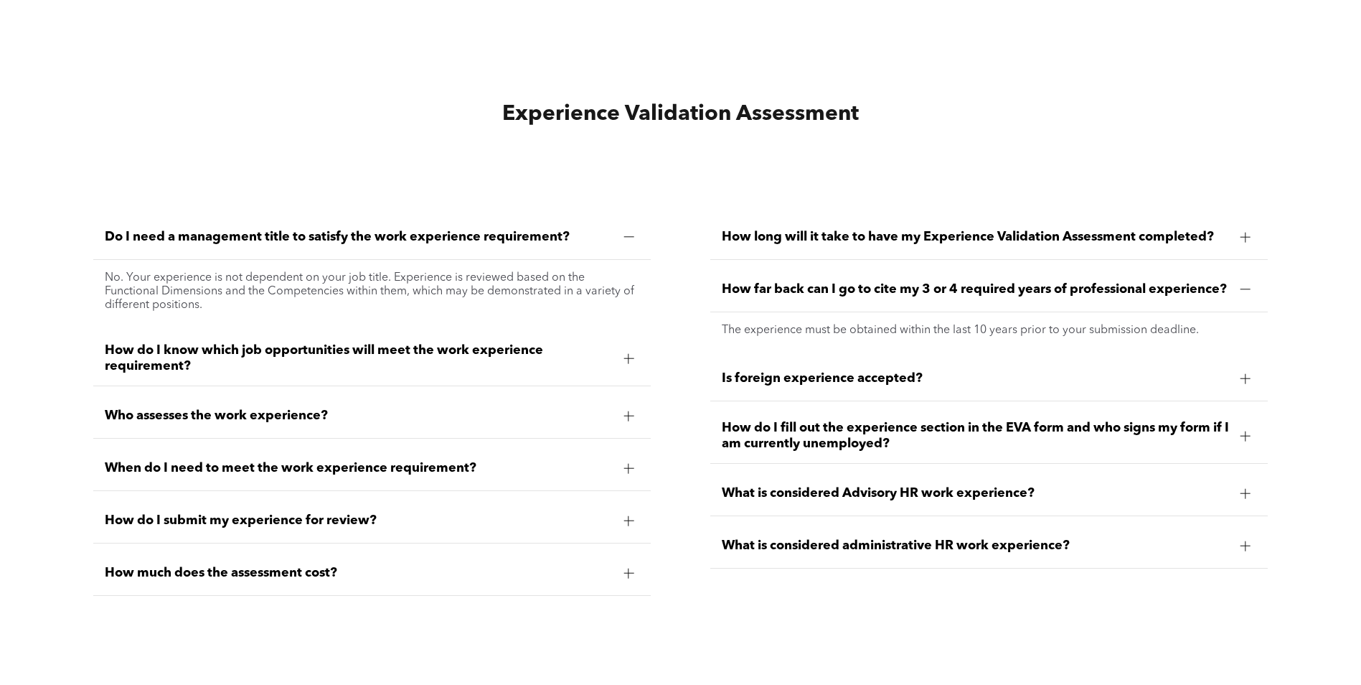
scroll to position [4019, 0]
click at [301, 347] on span "How do I know which job opportunities will meet the work experience requirement?" at bounding box center [359, 357] width 508 height 32
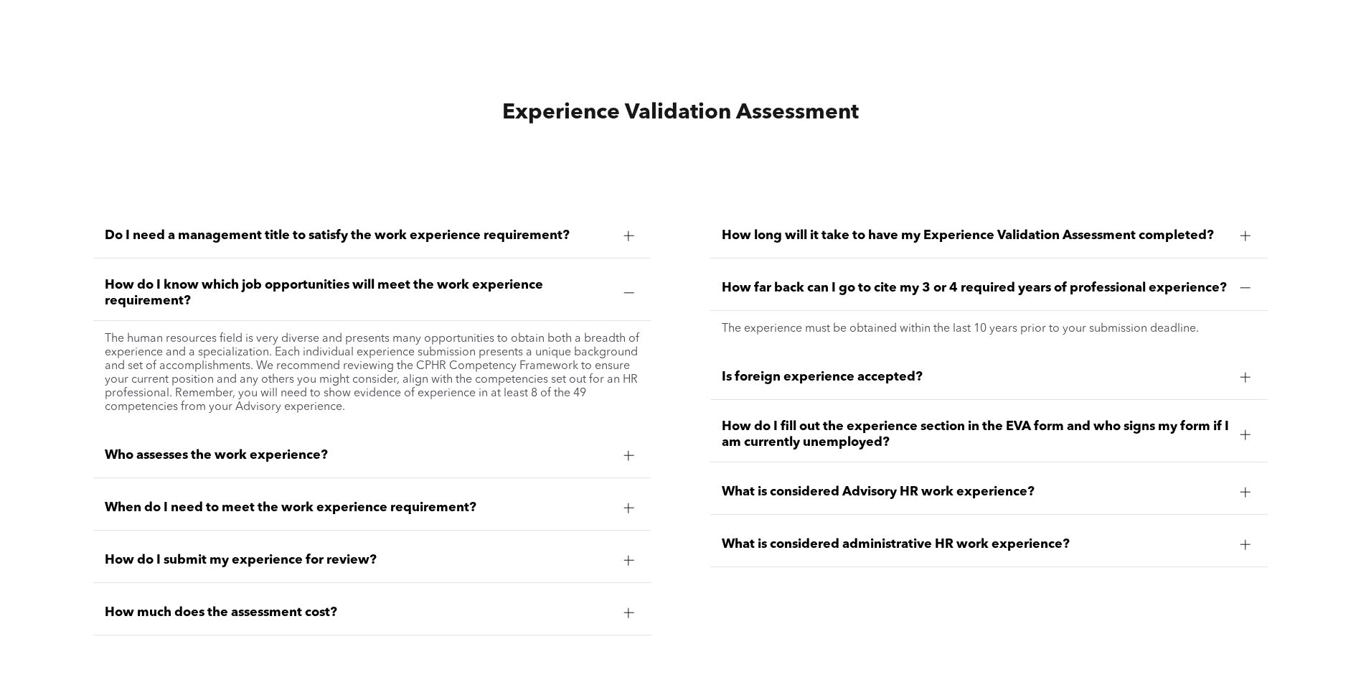
click at [345, 447] on span "Who assesses the work experience?" at bounding box center [359, 455] width 508 height 16
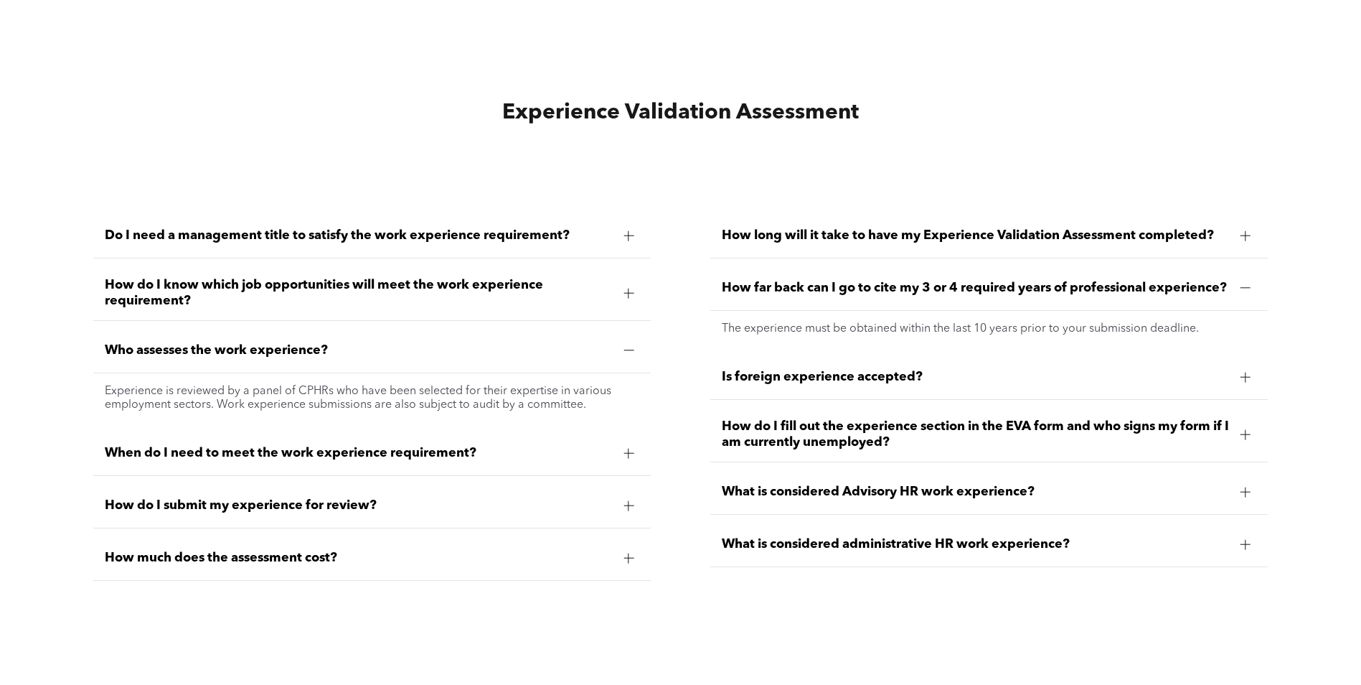
click at [405, 431] on div "When do I need to meet the work experience requirement?" at bounding box center [372, 453] width 558 height 45
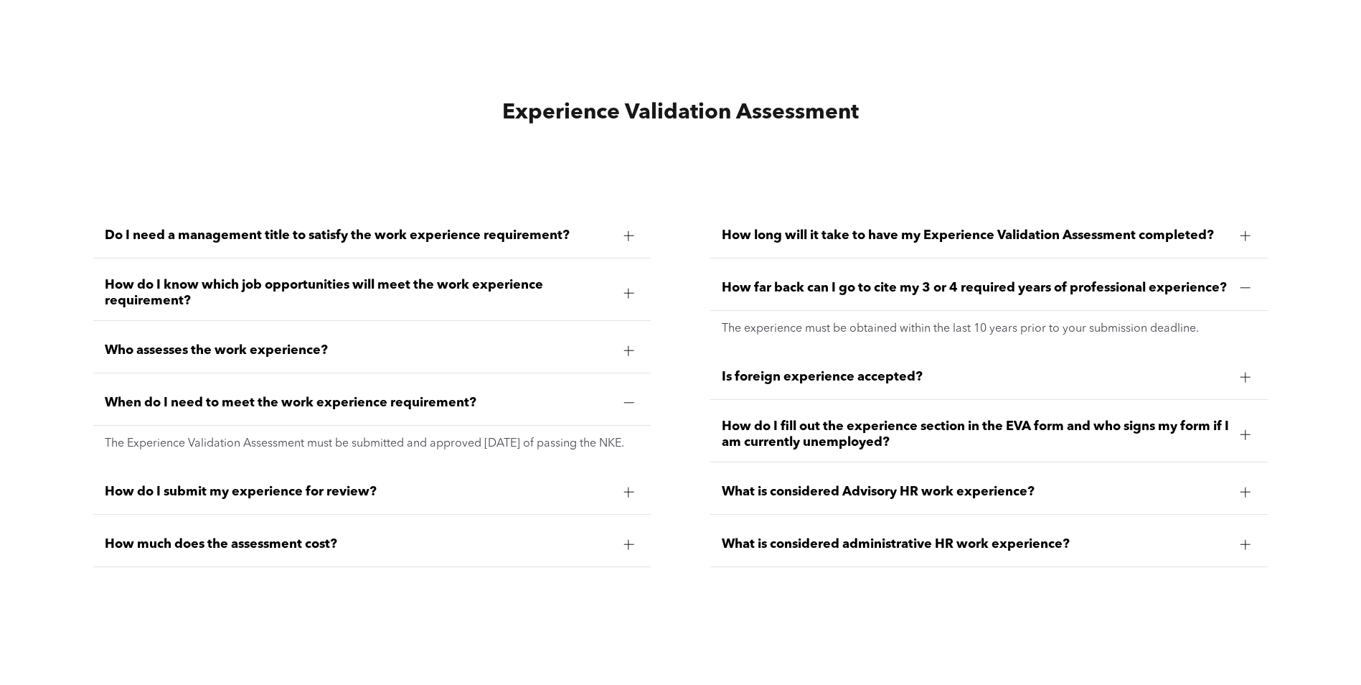
click at [220, 493] on span "How do I submit my experience for review?" at bounding box center [359, 492] width 508 height 16
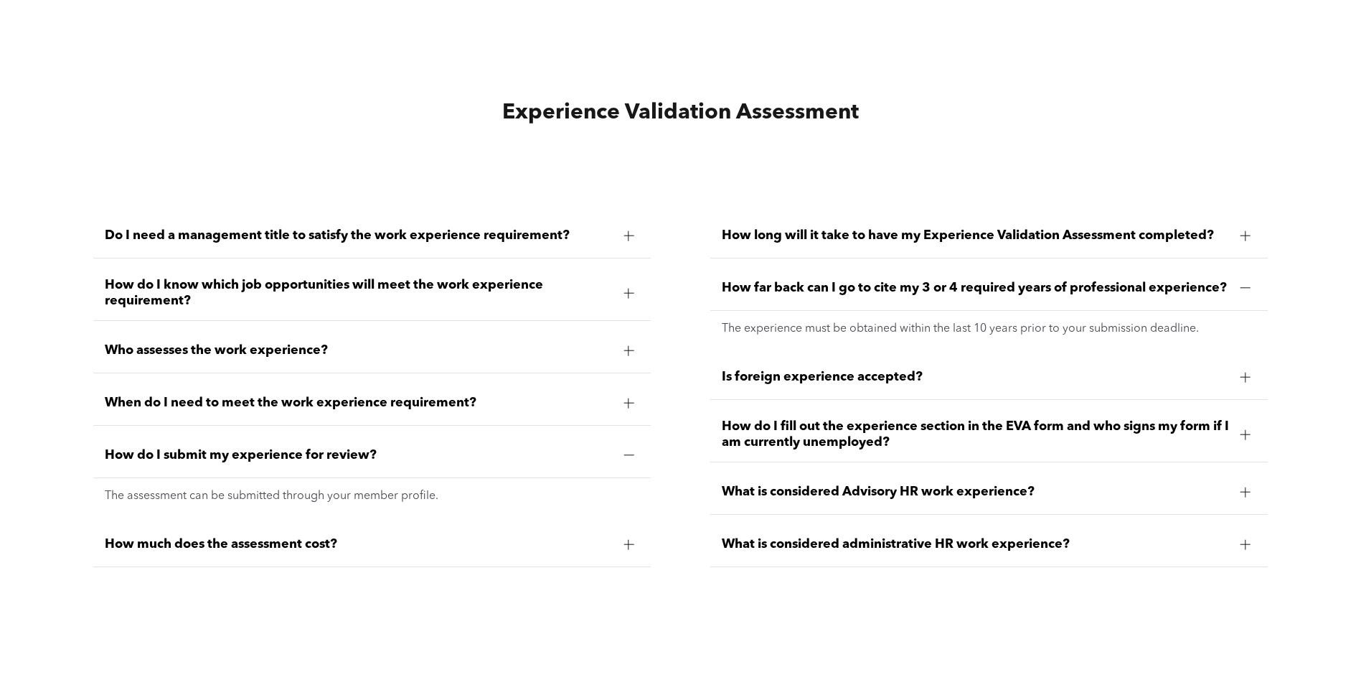
click at [346, 540] on span "How much does the assessment cost?" at bounding box center [359, 544] width 508 height 16
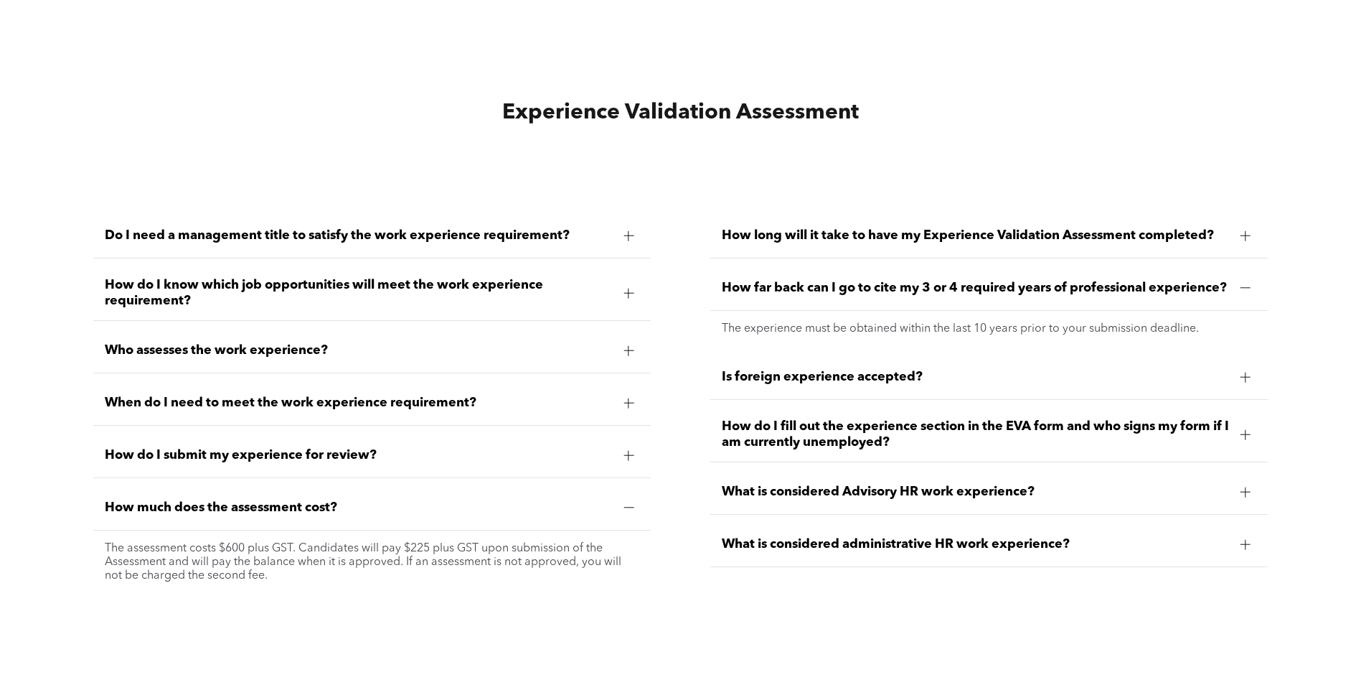
click at [949, 493] on span "What is considered Advisory HR work experience?" at bounding box center [976, 492] width 508 height 16
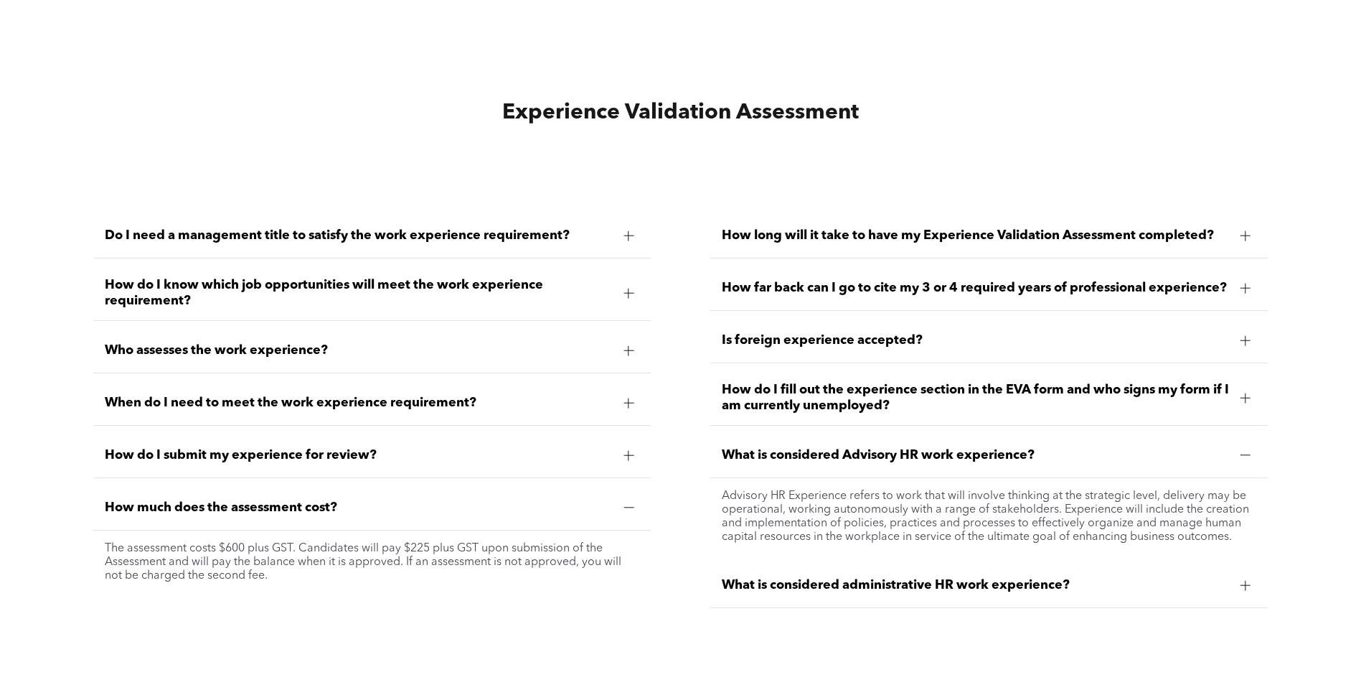
click at [930, 592] on div "What is considered administrative HR work experience?" at bounding box center [989, 585] width 558 height 45
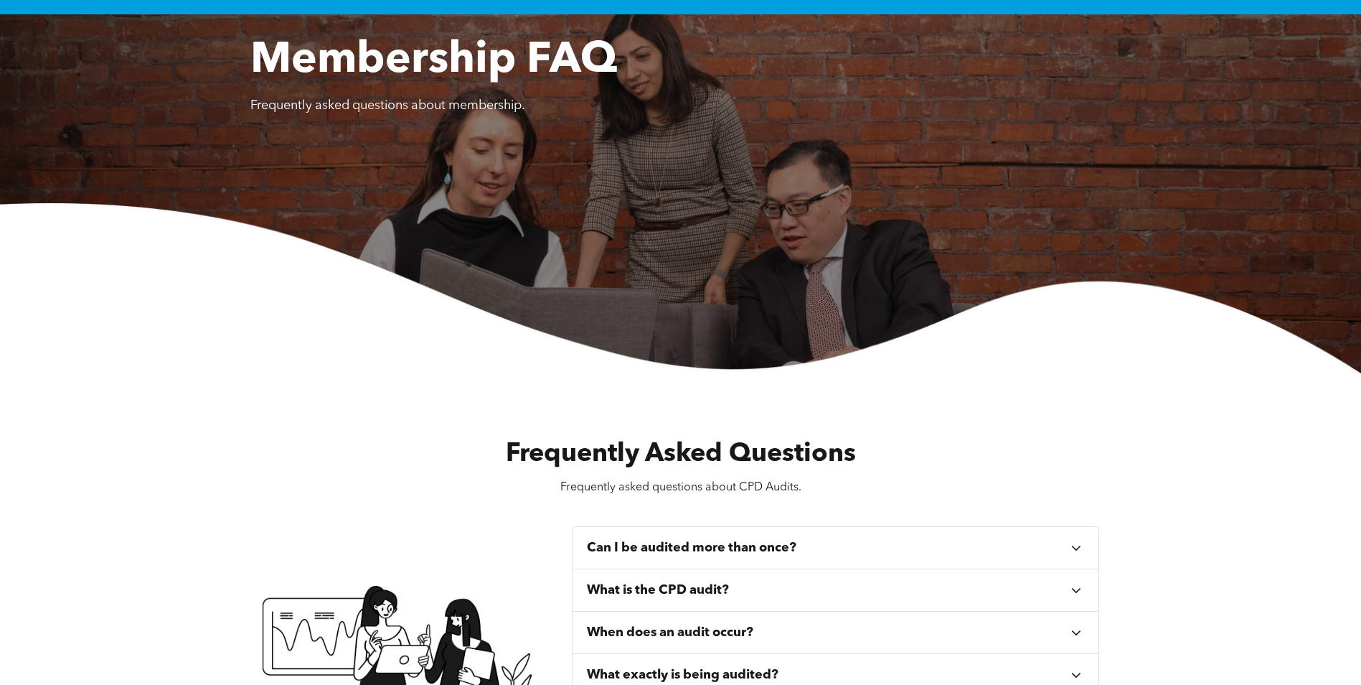
scroll to position [0, 0]
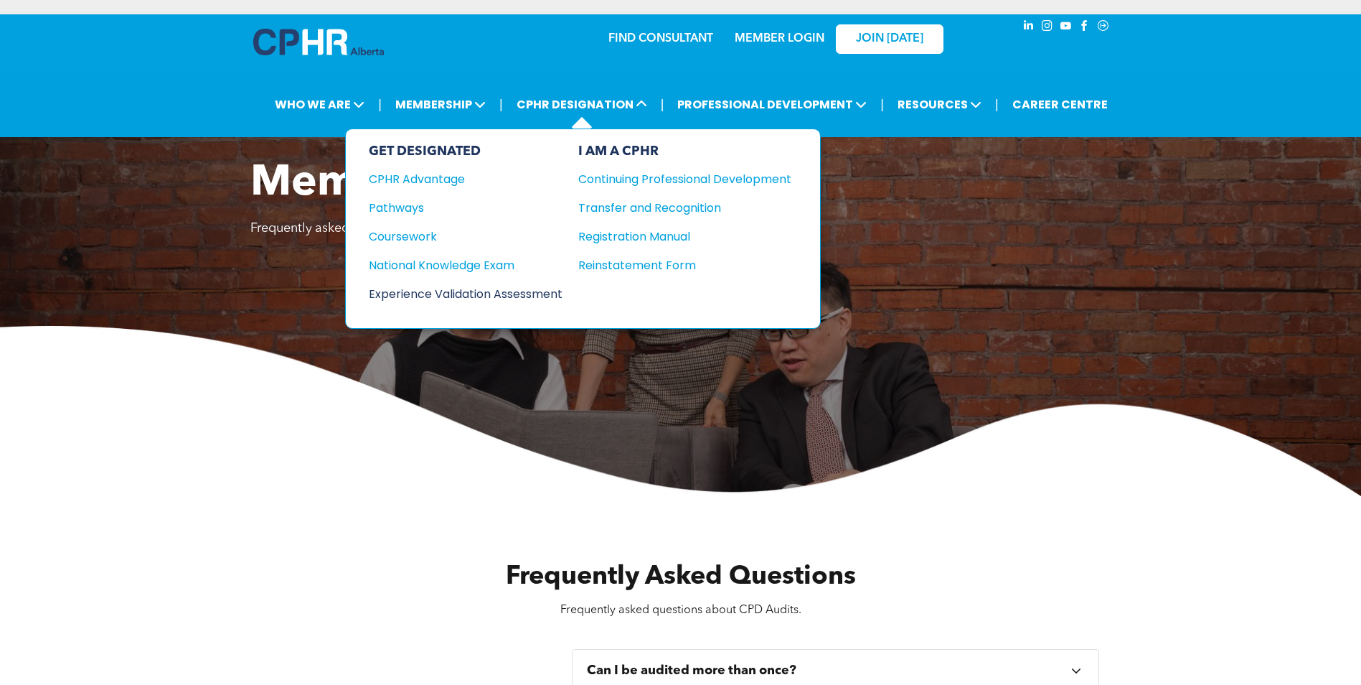
click at [525, 297] on div "Experience Validation Assessment" at bounding box center [456, 294] width 174 height 18
click at [446, 296] on div "Experience Validation Assessment" at bounding box center [456, 294] width 174 height 18
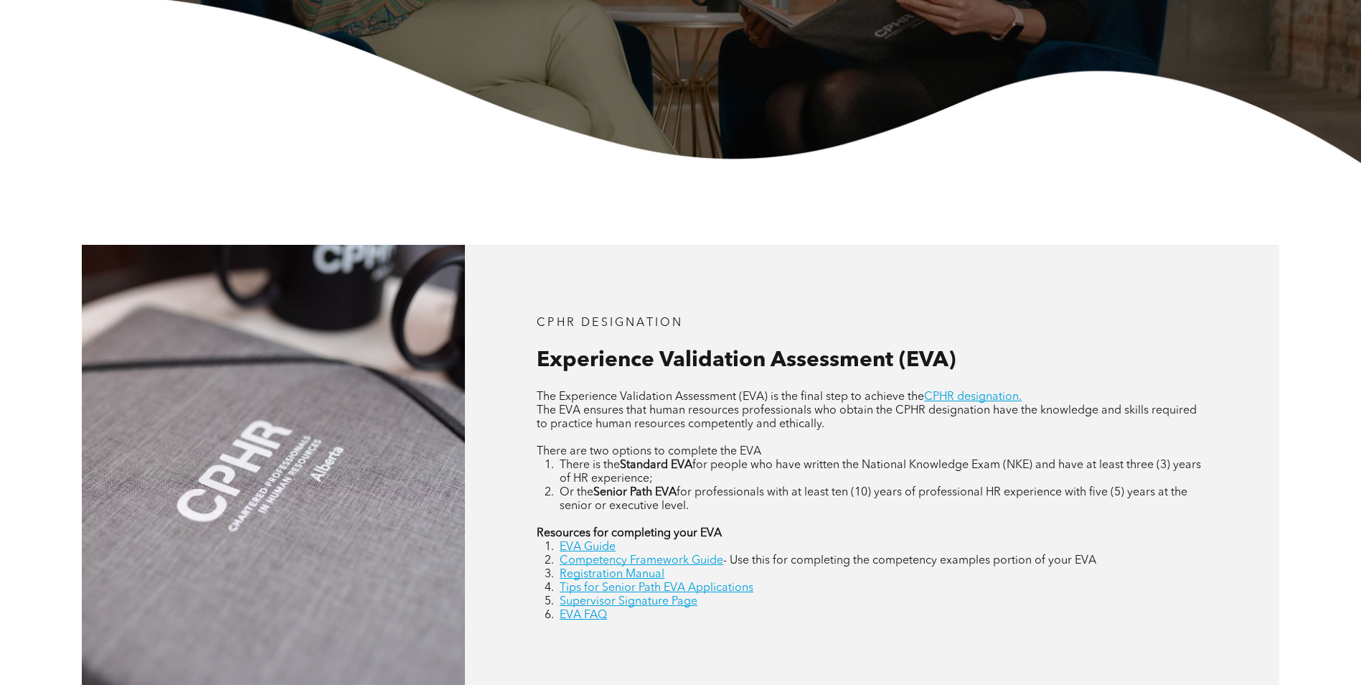
scroll to position [574, 0]
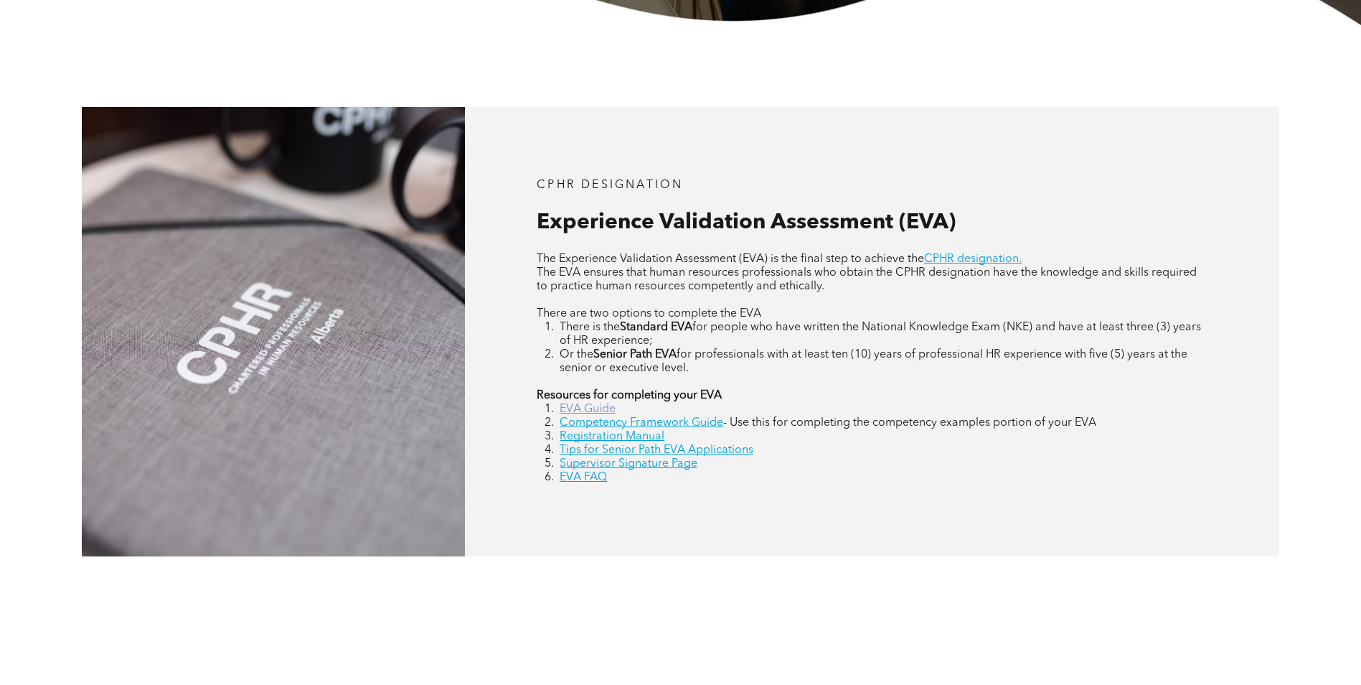
click at [586, 410] on link "EVA Guide" at bounding box center [588, 408] width 56 height 11
click at [700, 422] on link "Competency Framework Guide" at bounding box center [642, 422] width 164 height 11
click at [609, 462] on link "Supervisor Signature Page" at bounding box center [629, 463] width 138 height 11
click at [596, 474] on link "EVA FAQ" at bounding box center [583, 477] width 47 height 11
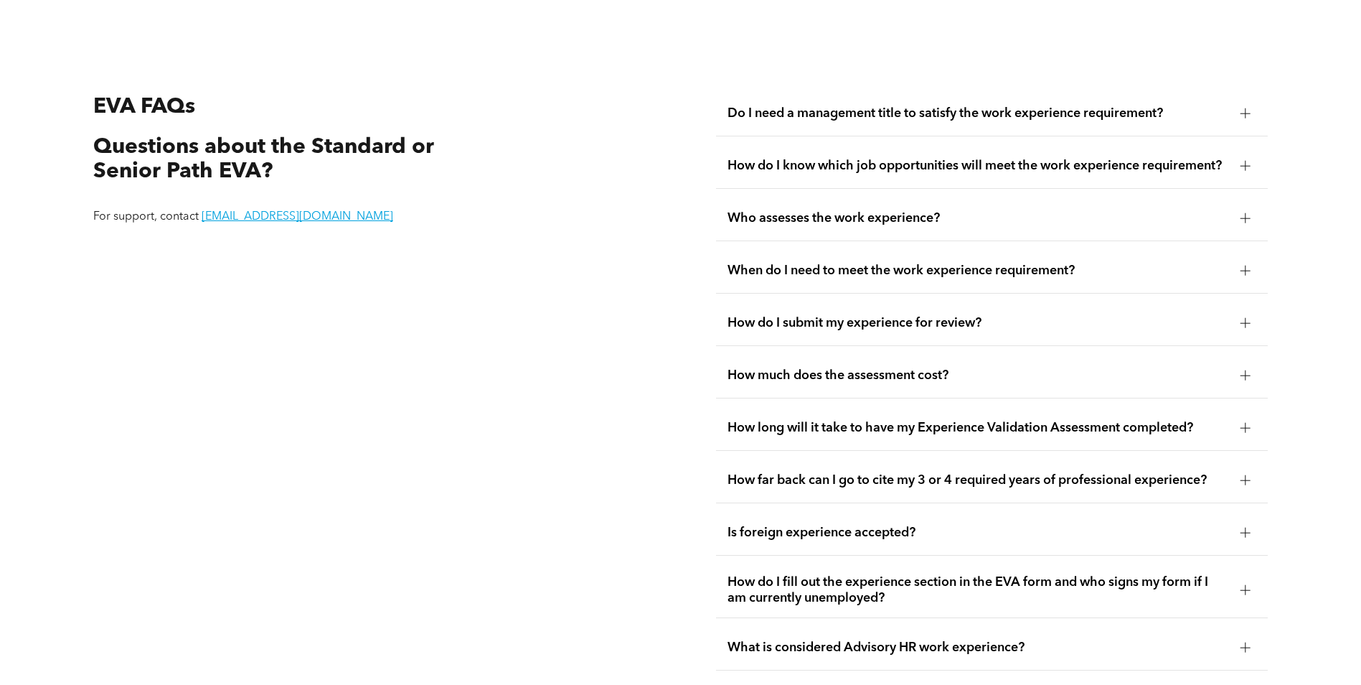
scroll to position [2697, 0]
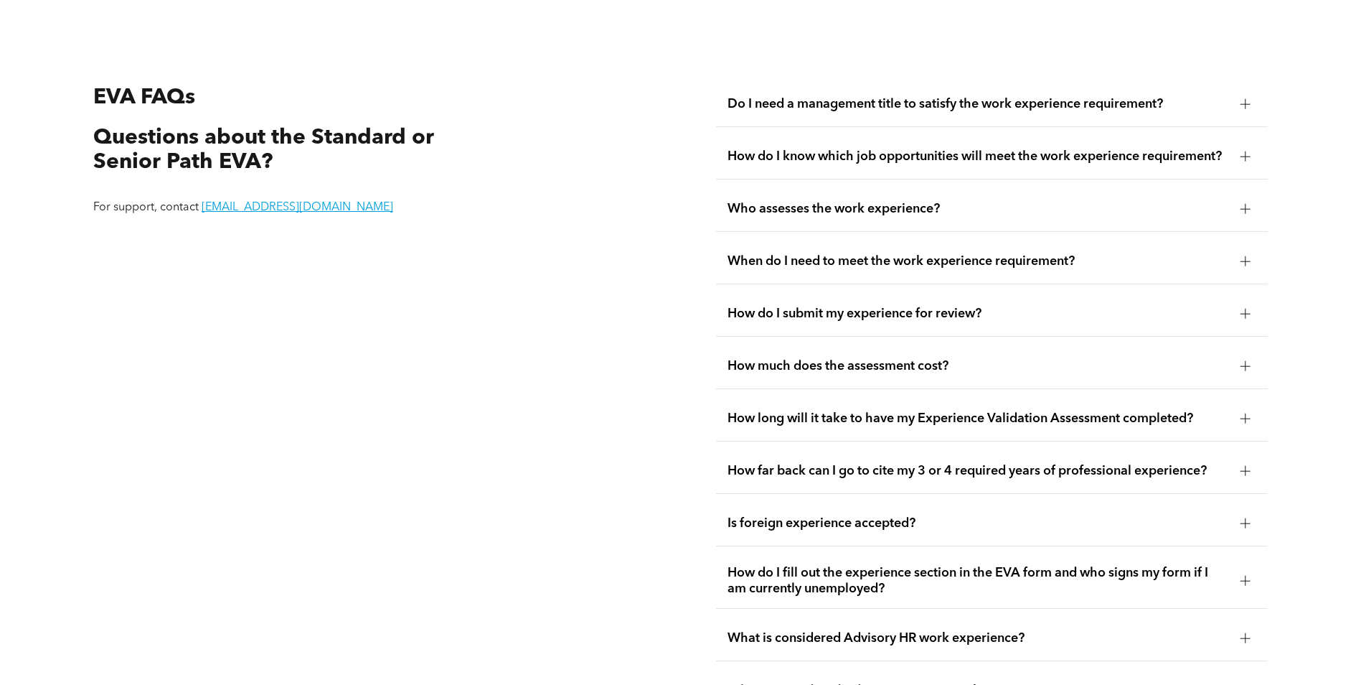
click at [879, 154] on span "How do I know which job opportunities will meet the work experience requirement?" at bounding box center [979, 157] width 502 height 16
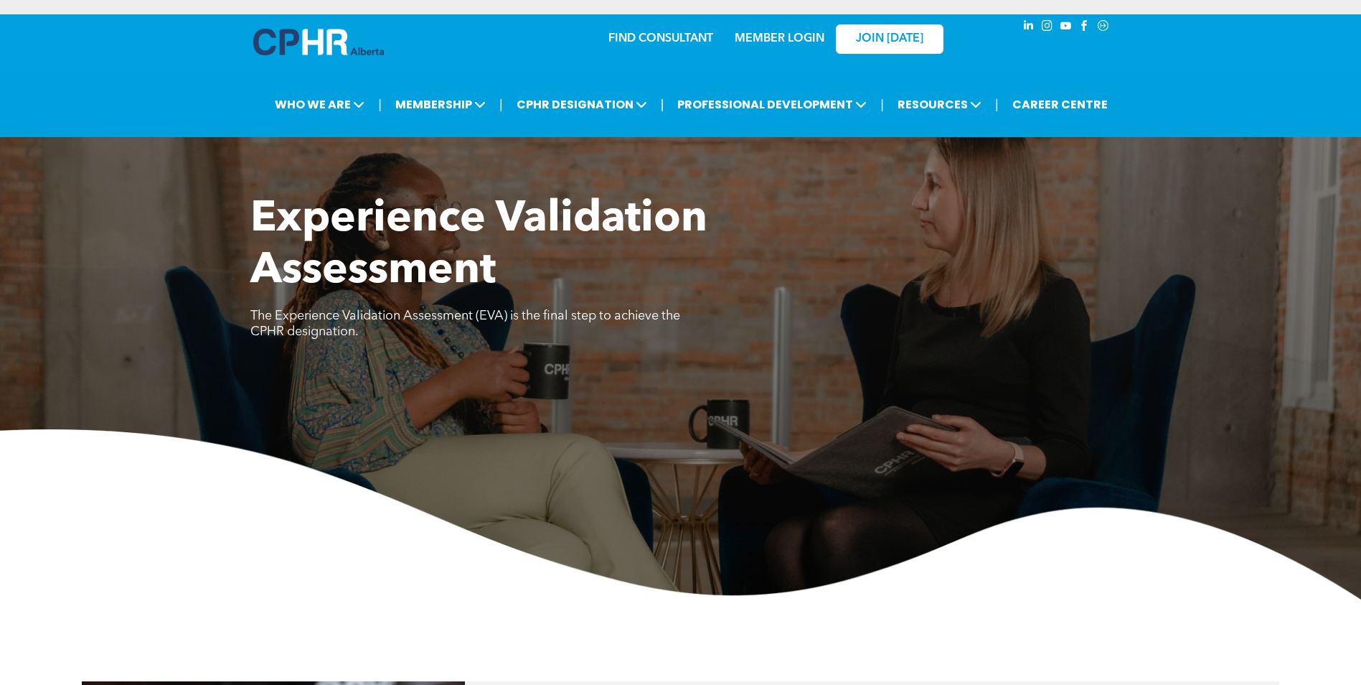
scroll to position [2697, 0]
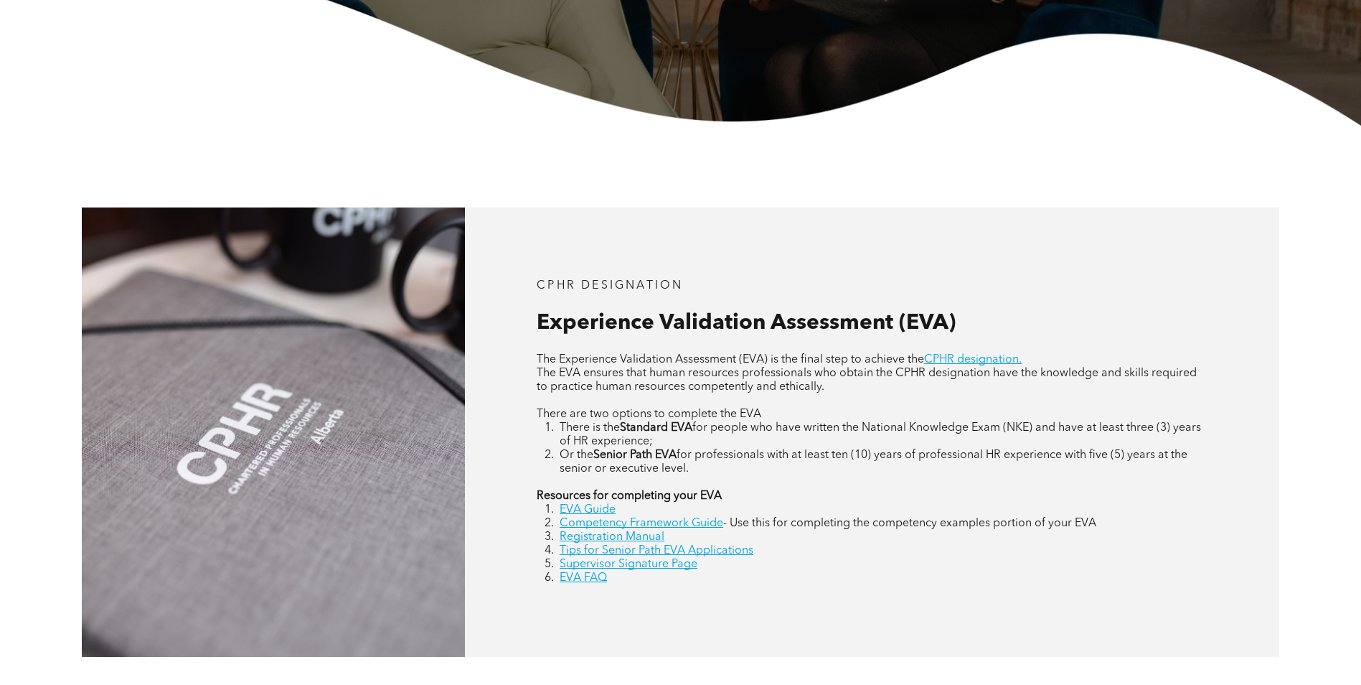
scroll to position [574, 0]
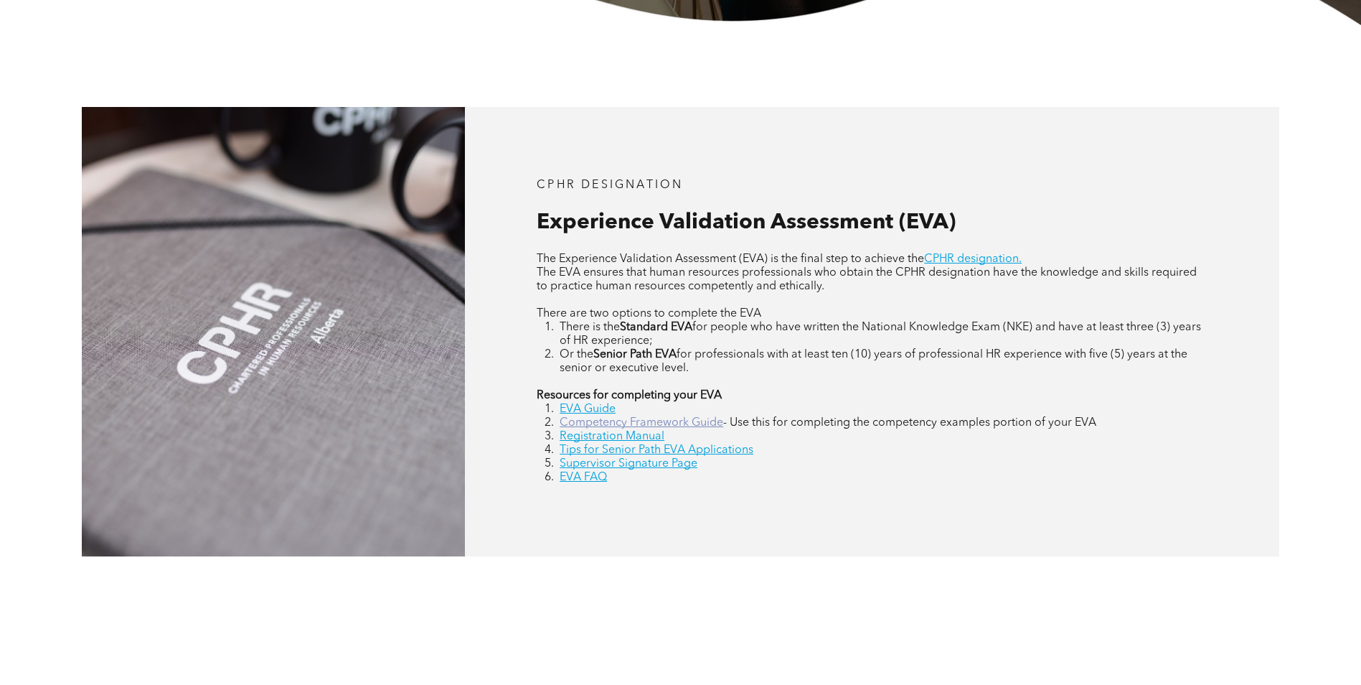
click at [670, 421] on link "Competency Framework Guide" at bounding box center [642, 422] width 164 height 11
click at [609, 433] on link "Registration Manual" at bounding box center [612, 436] width 105 height 11
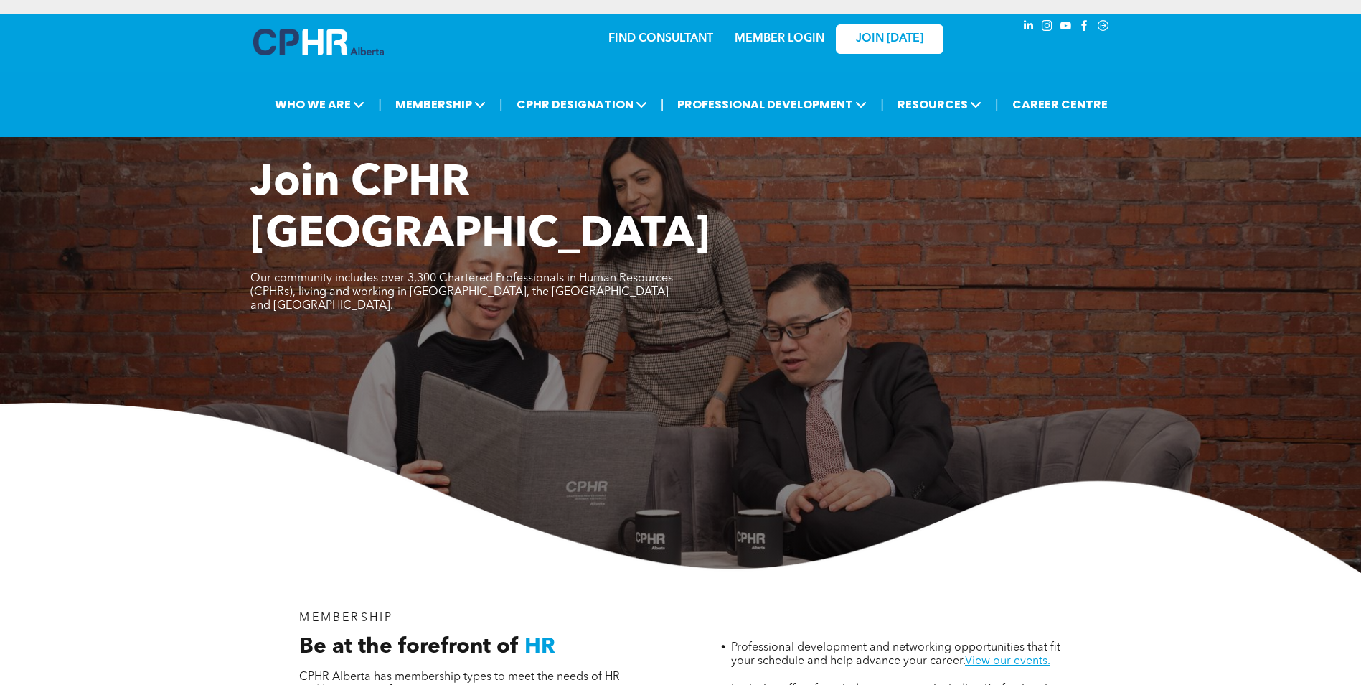
click at [789, 40] on link "MEMBER LOGIN" at bounding box center [780, 38] width 90 height 11
